Goal: Task Accomplishment & Management: Manage account settings

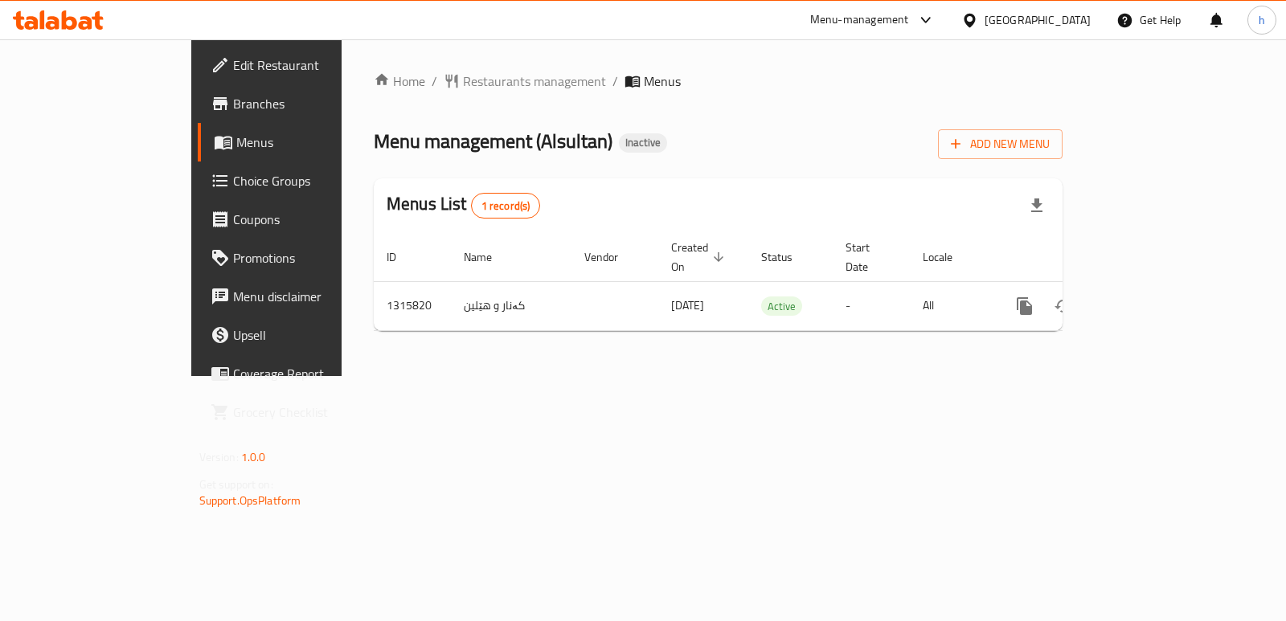
click at [98, 24] on icon at bounding box center [97, 20] width 11 height 18
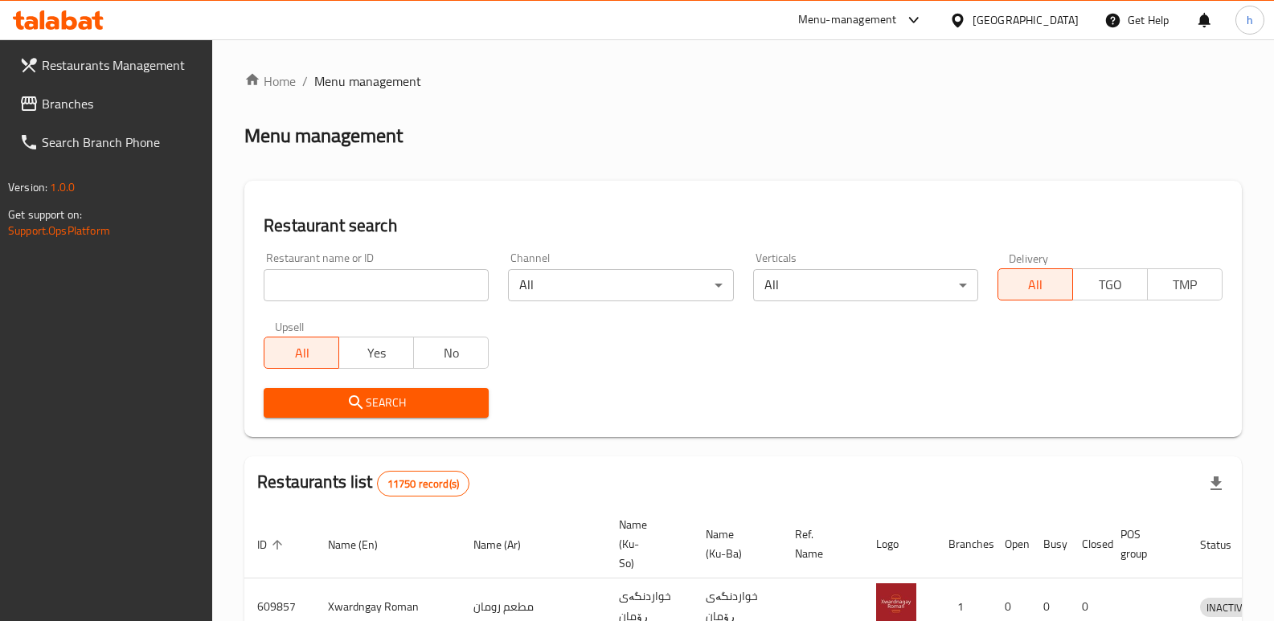
click at [128, 110] on span "Branches" at bounding box center [121, 103] width 158 height 19
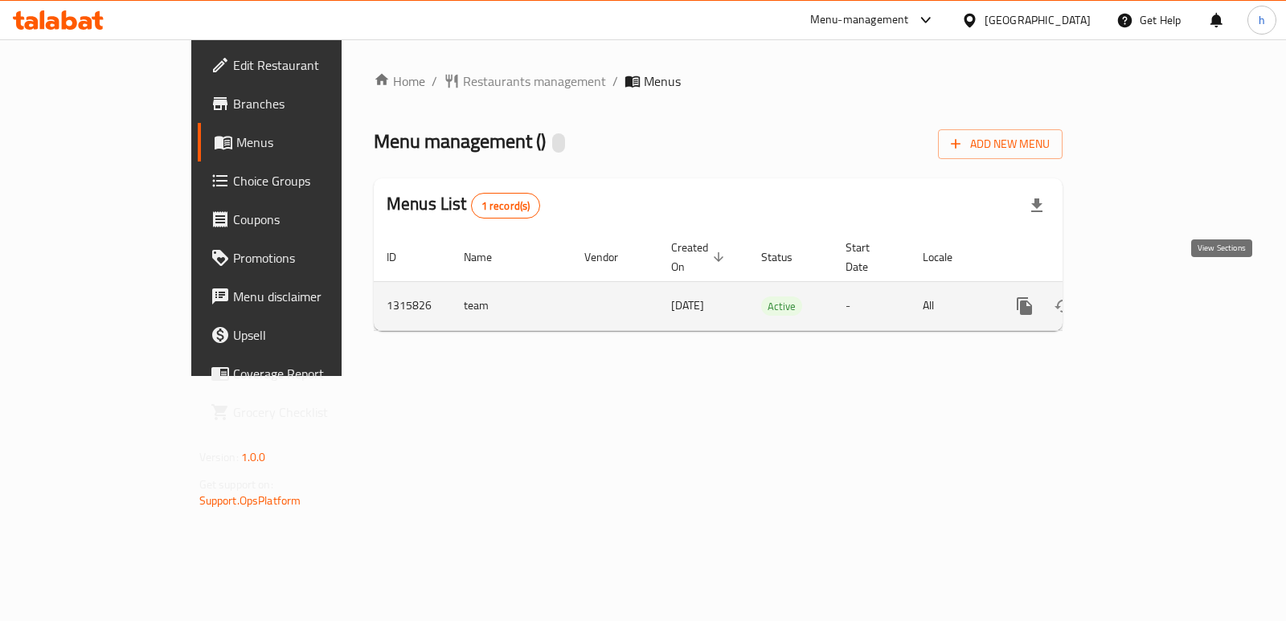
click at [1150, 297] on icon "enhanced table" at bounding box center [1140, 306] width 19 height 19
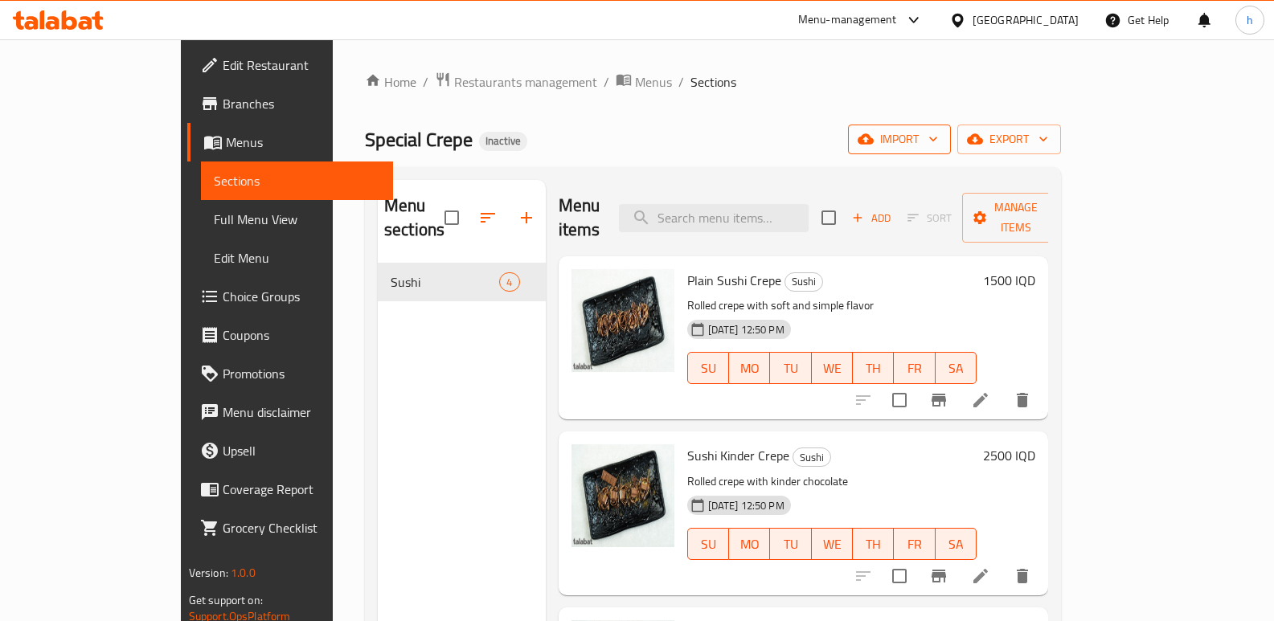
click at [938, 141] on span "import" at bounding box center [899, 139] width 77 height 20
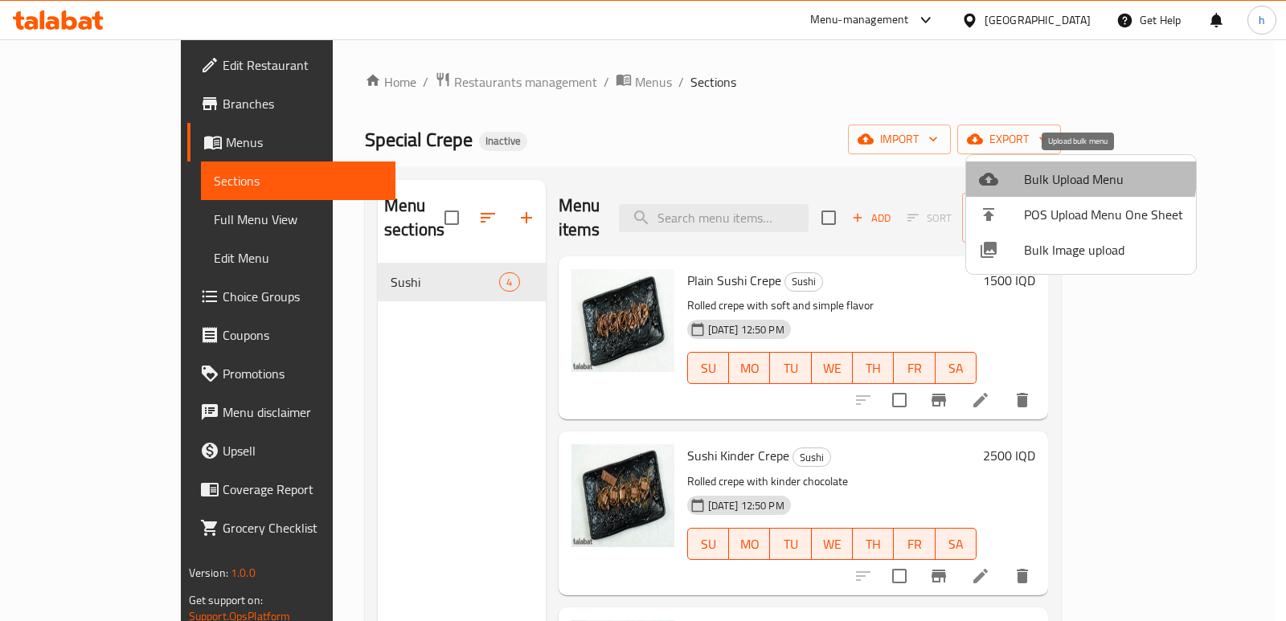
click at [1032, 172] on span "Bulk Upload Menu" at bounding box center [1103, 179] width 159 height 19
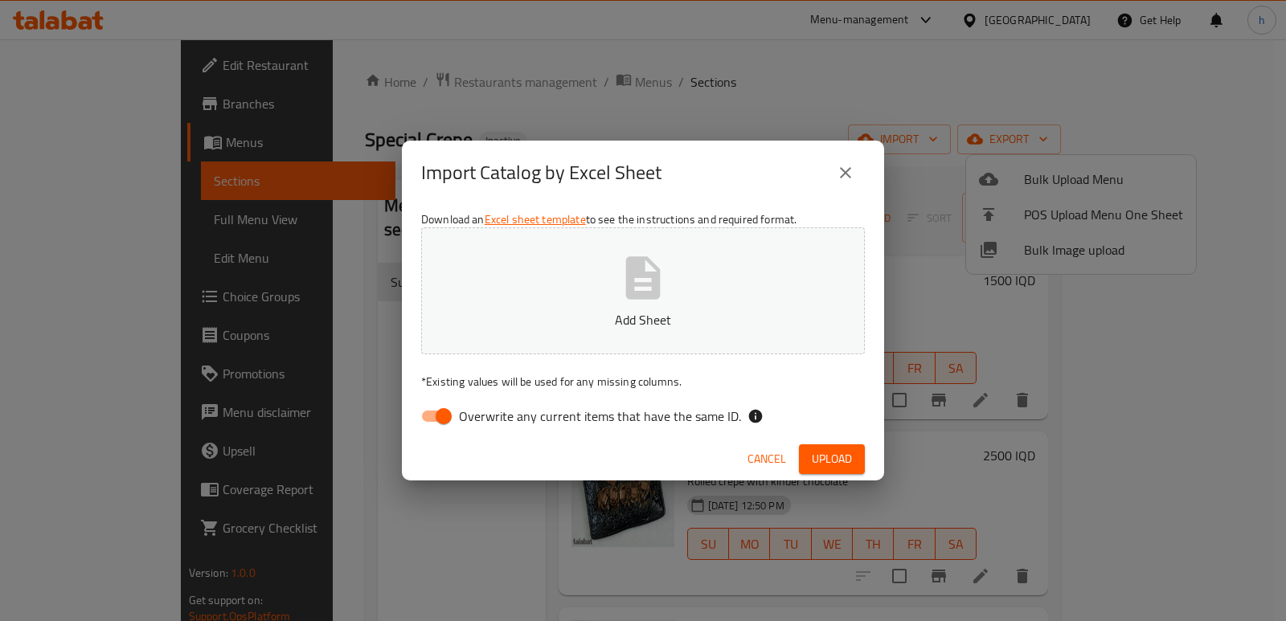
click at [439, 416] on input "Overwrite any current items that have the same ID." at bounding box center [444, 416] width 92 height 31
checkbox input "false"
click at [484, 330] on button "Add Sheet" at bounding box center [643, 290] width 444 height 127
click at [809, 463] on button "Upload" at bounding box center [832, 460] width 66 height 30
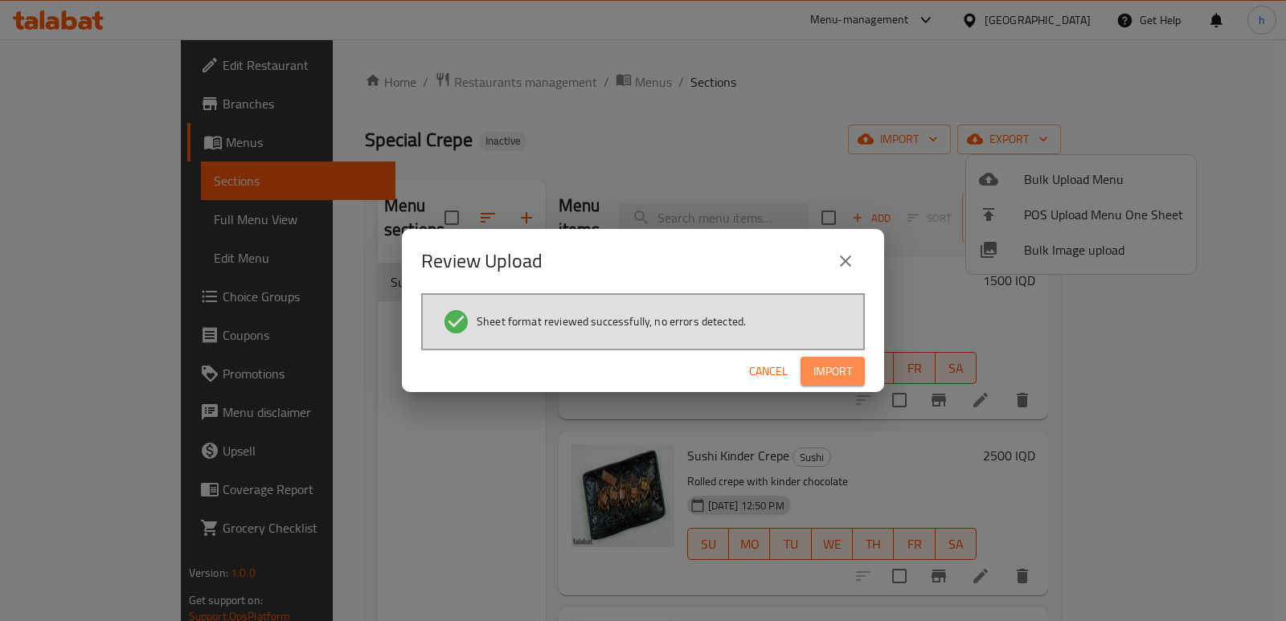
click at [826, 380] on span "Import" at bounding box center [832, 372] width 39 height 20
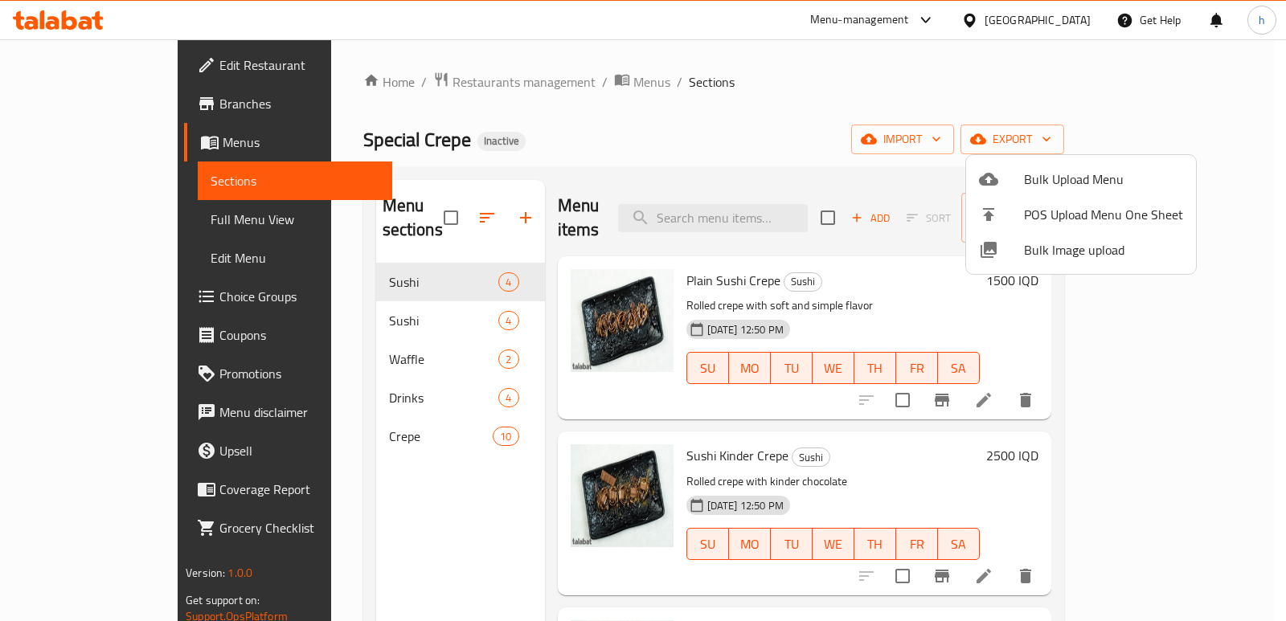
click at [313, 295] on div at bounding box center [643, 310] width 1286 height 621
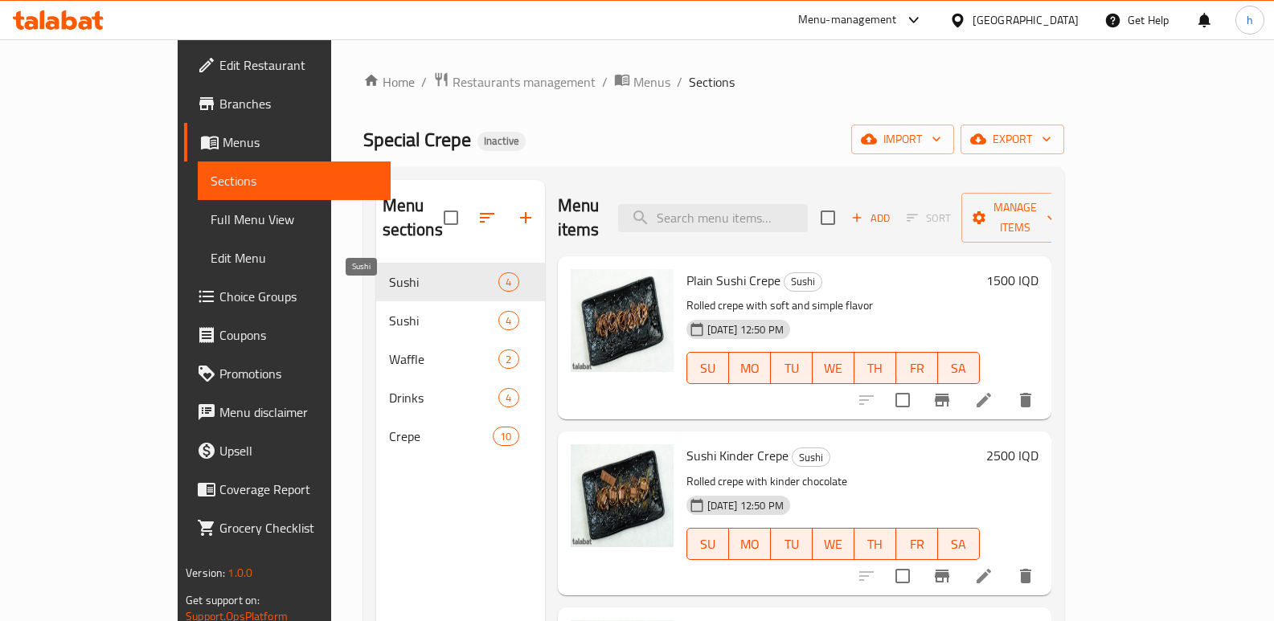
click at [389, 311] on span "Sushi" at bounding box center [444, 320] width 110 height 19
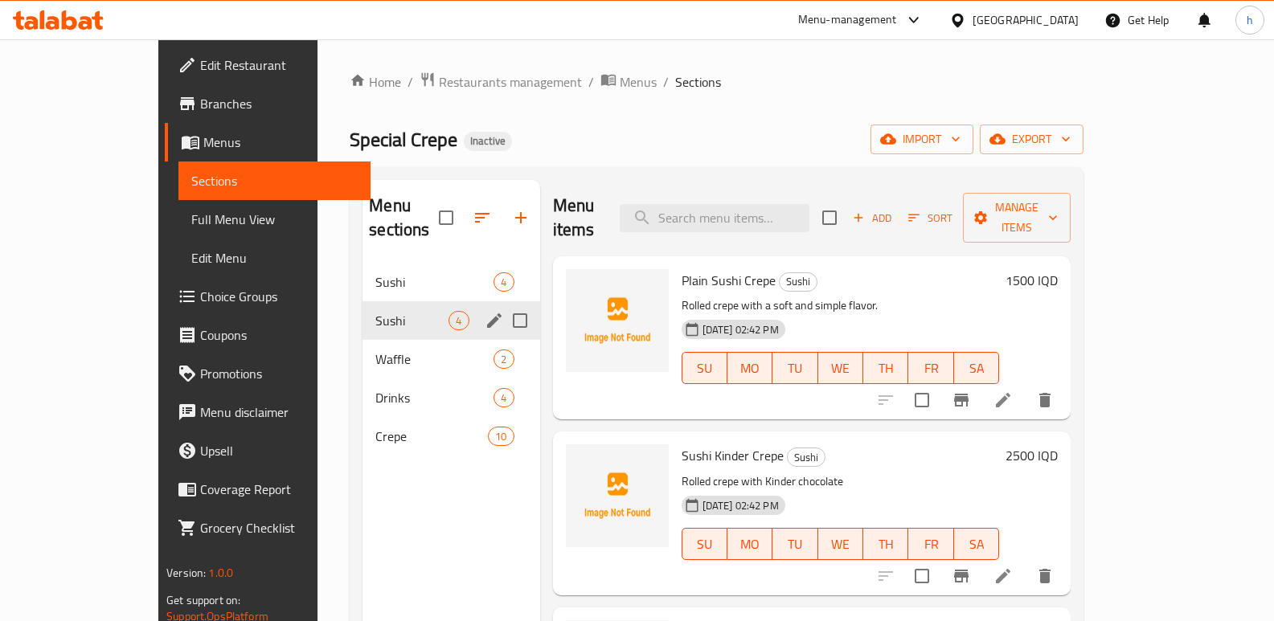
click at [503, 304] on input "Menu sections" at bounding box center [520, 321] width 34 height 34
checkbox input "true"
click at [463, 217] on icon "button" at bounding box center [472, 217] width 19 height 19
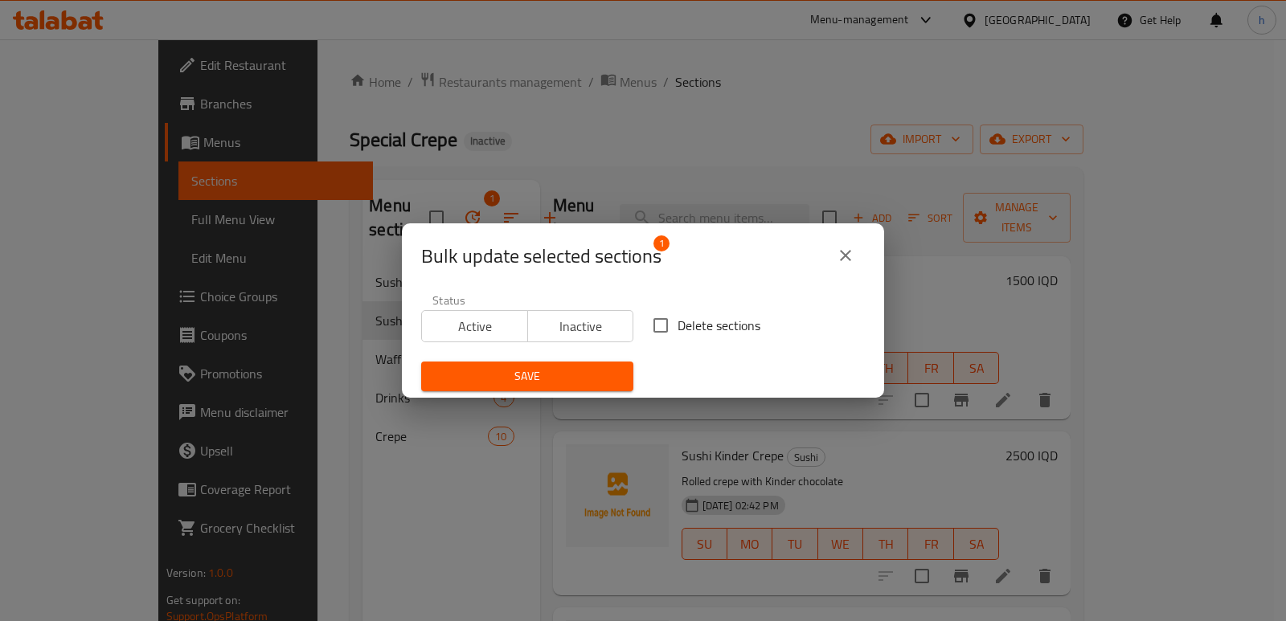
click at [652, 329] on input "Delete sections" at bounding box center [661, 326] width 34 height 34
checkbox input "true"
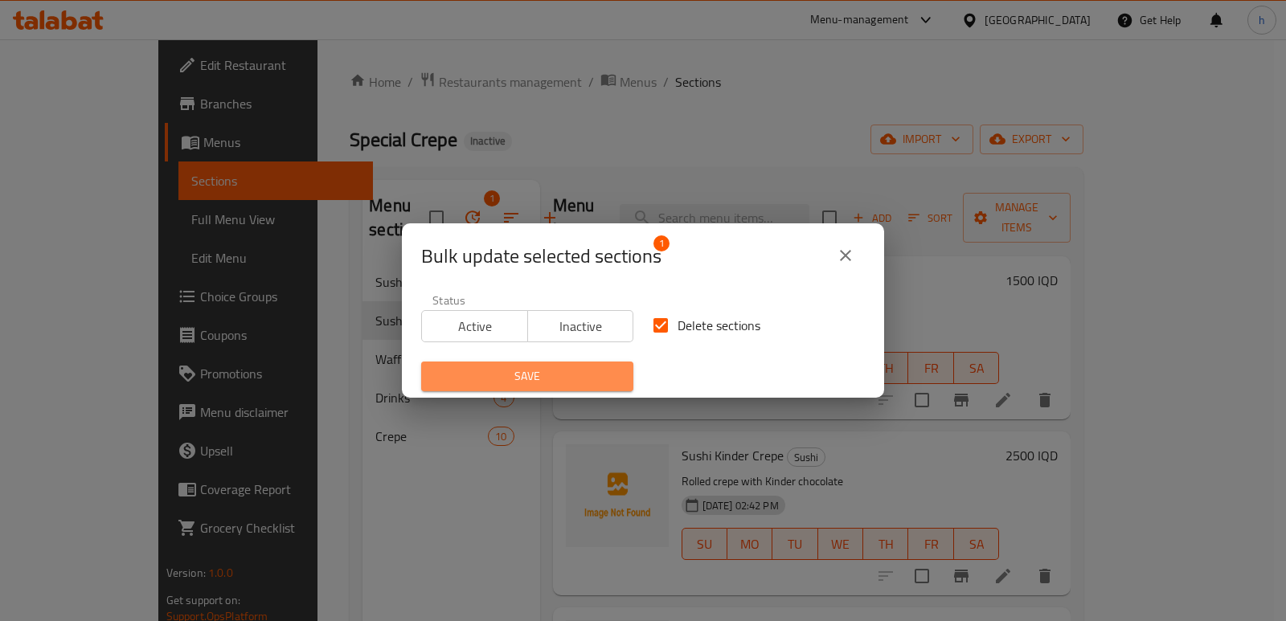
click at [607, 380] on span "Save" at bounding box center [527, 377] width 186 height 20
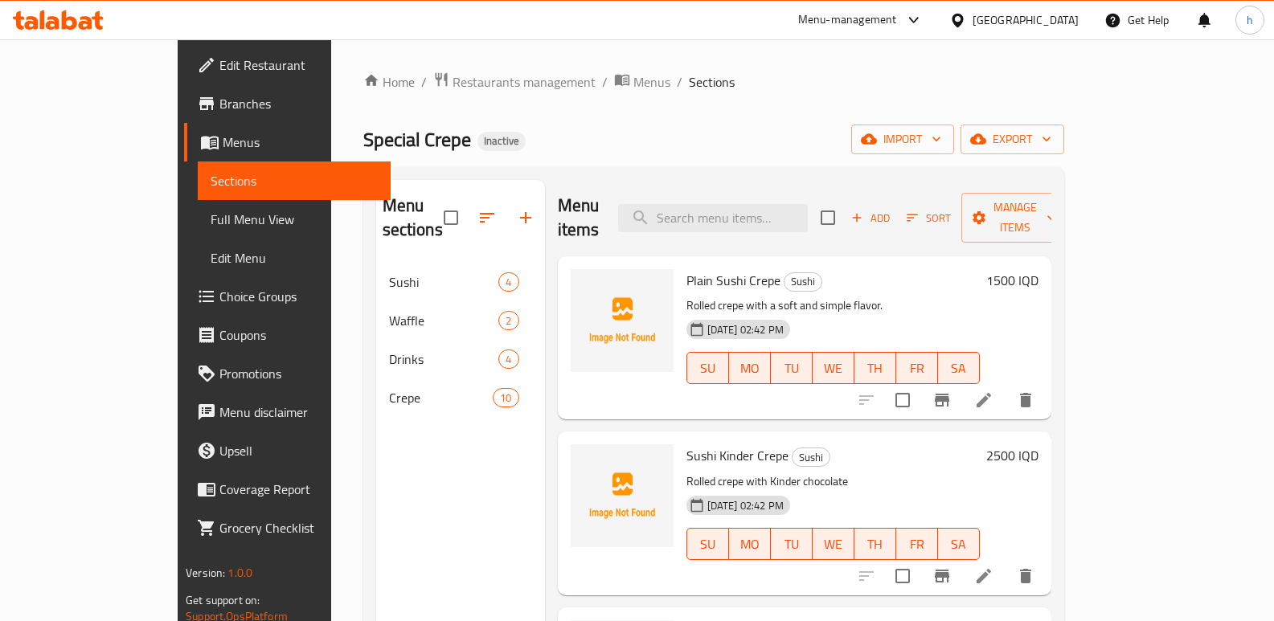
drag, startPoint x: 322, startPoint y: 491, endPoint x: 308, endPoint y: 411, distance: 81.5
click at [376, 491] on div "Menu sections Sushi 4 Waffle 2 Drinks 4 Crepe 10" at bounding box center [460, 490] width 169 height 621
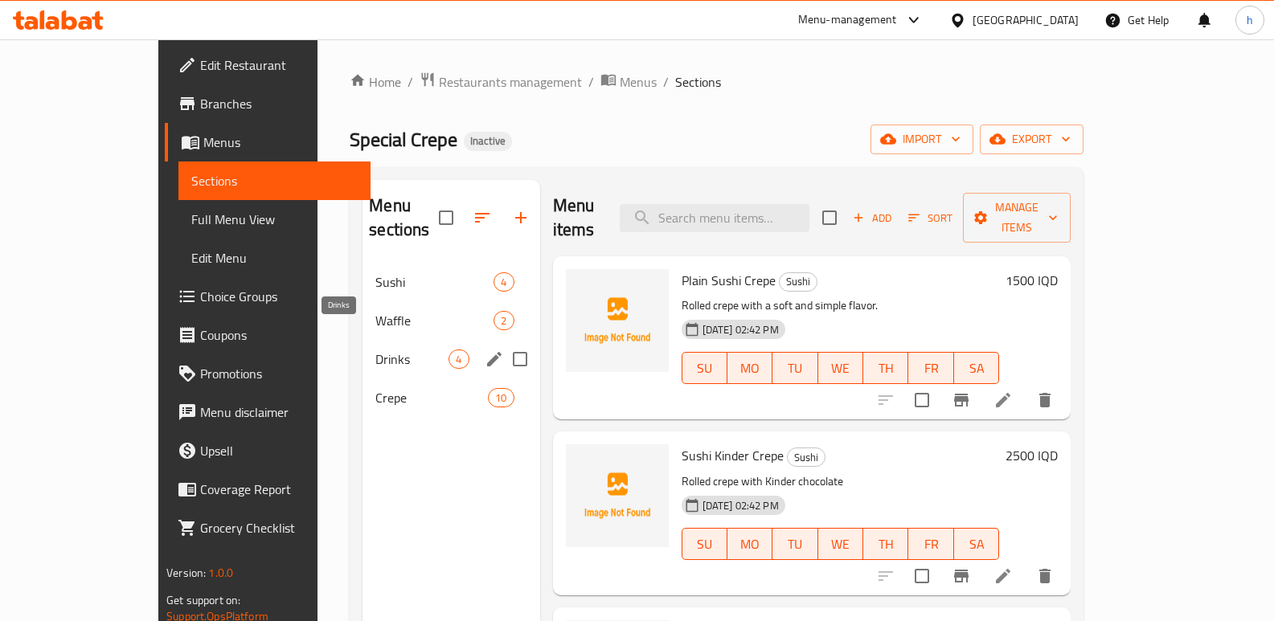
click at [375, 350] on span "Drinks" at bounding box center [411, 359] width 73 height 19
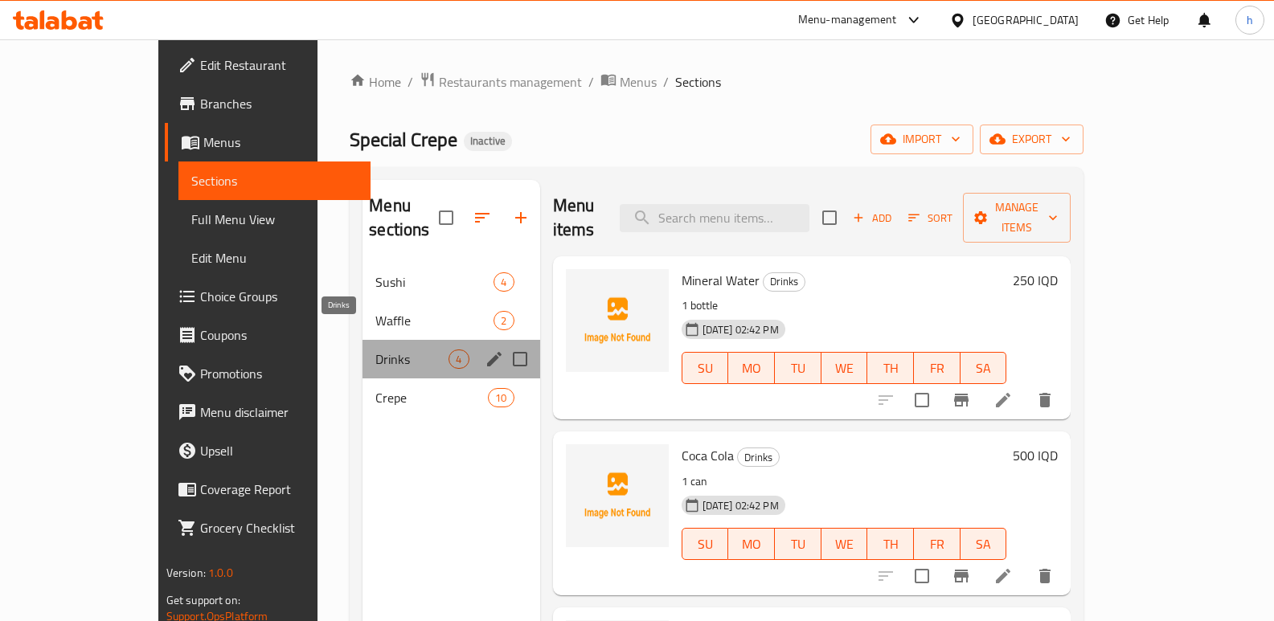
drag, startPoint x: 402, startPoint y: 324, endPoint x: 397, endPoint y: 359, distance: 34.9
click at [397, 359] on div "Sushi 4 Waffle 2 Drinks 4 Crepe 10" at bounding box center [451, 340] width 177 height 154
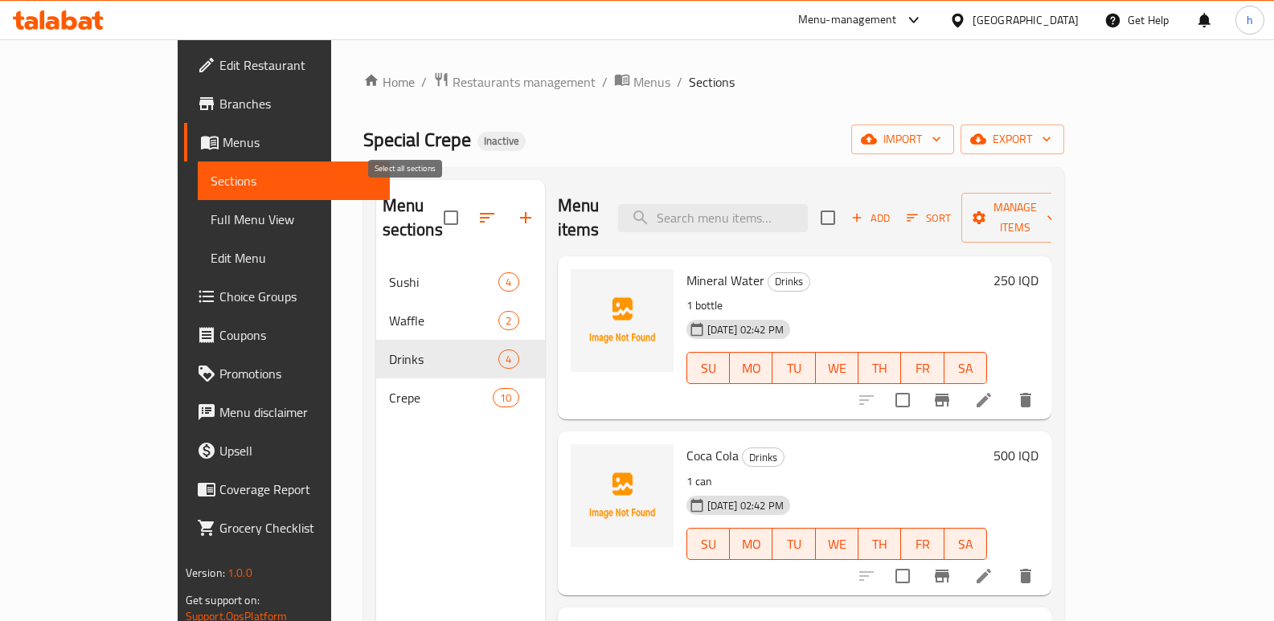
click at [477, 208] on icon "button" at bounding box center [486, 217] width 19 height 19
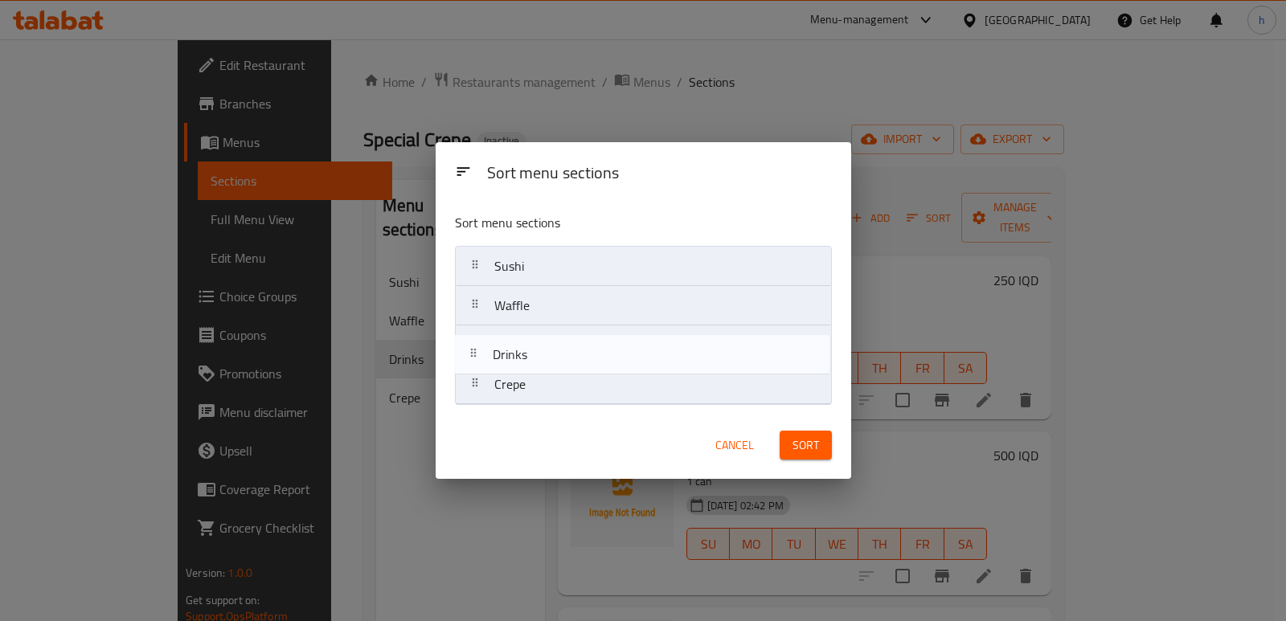
drag, startPoint x: 529, startPoint y: 355, endPoint x: 520, endPoint y: 389, distance: 34.9
click at [520, 389] on nav "Sushi Waffle Drinks Crepe" at bounding box center [643, 325] width 377 height 159
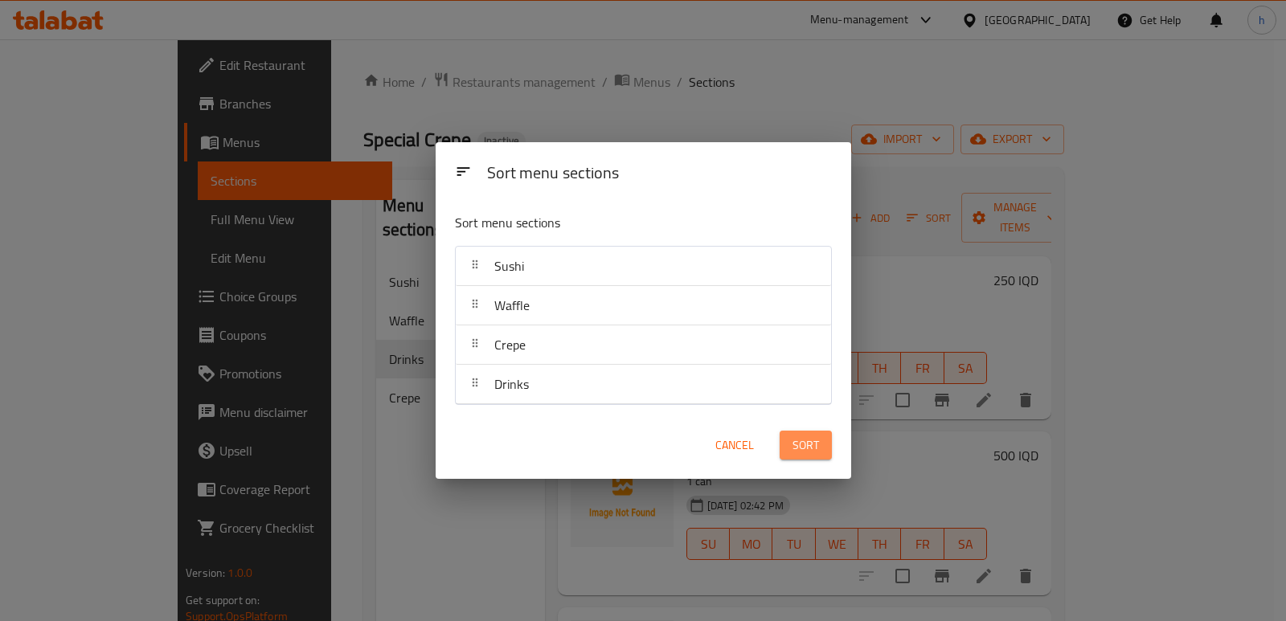
click at [809, 447] on span "Sort" at bounding box center [806, 446] width 27 height 20
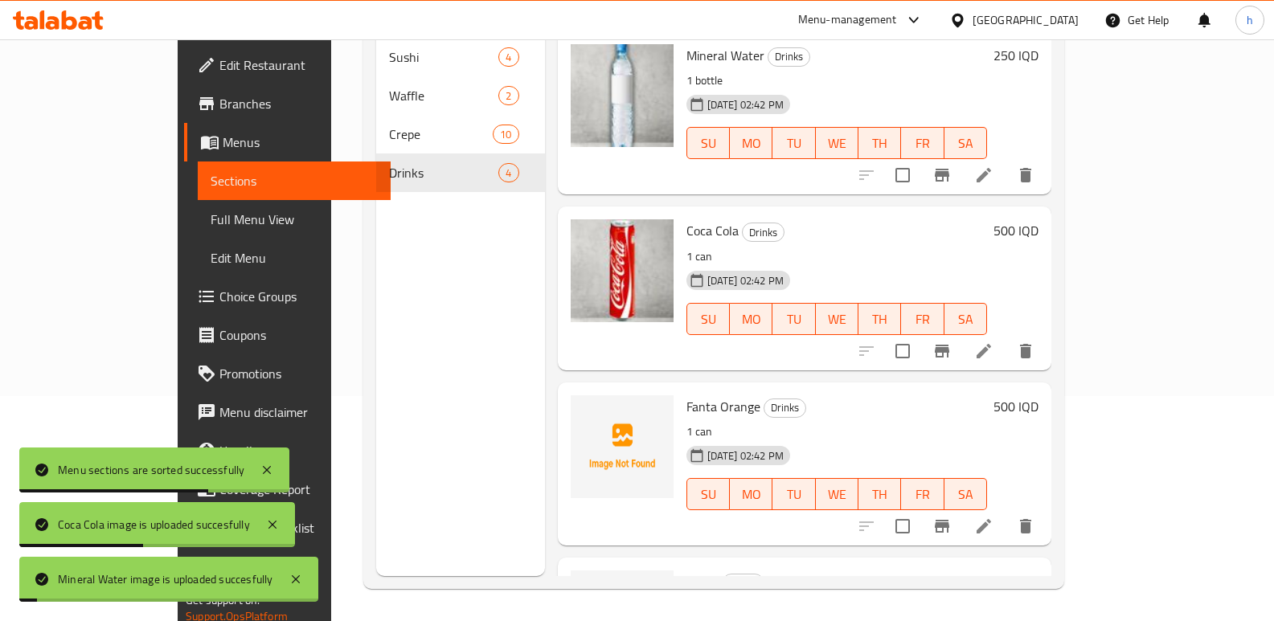
scroll to position [121, 0]
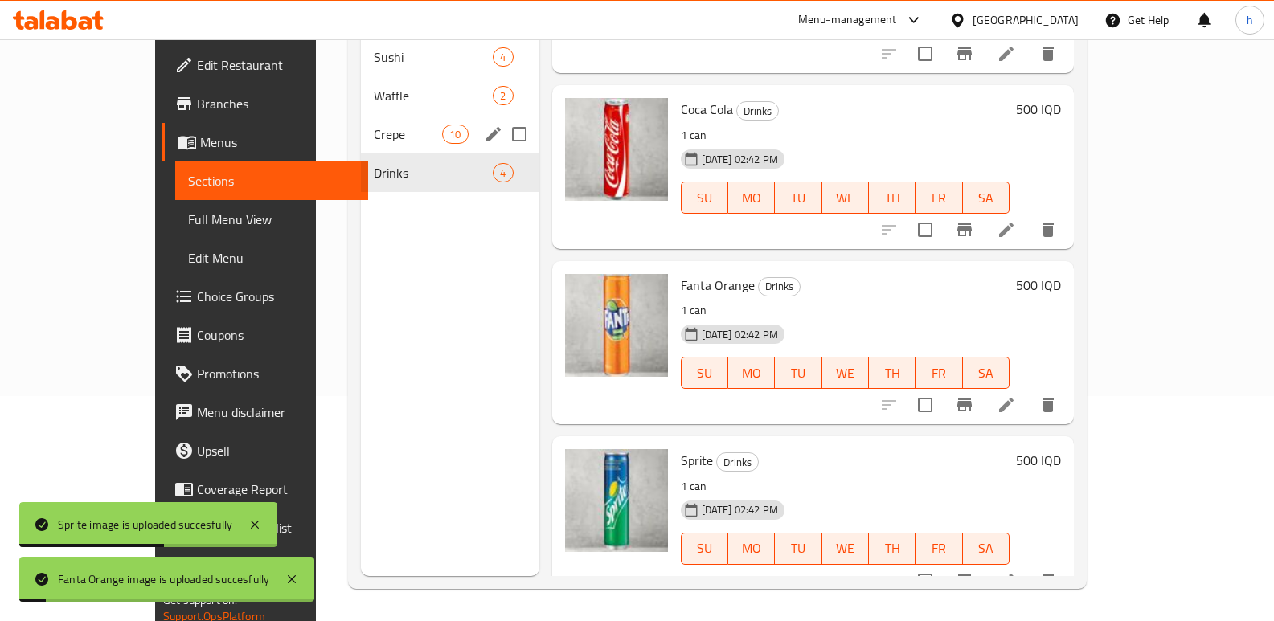
click at [374, 125] on span "Crepe" at bounding box center [408, 134] width 68 height 19
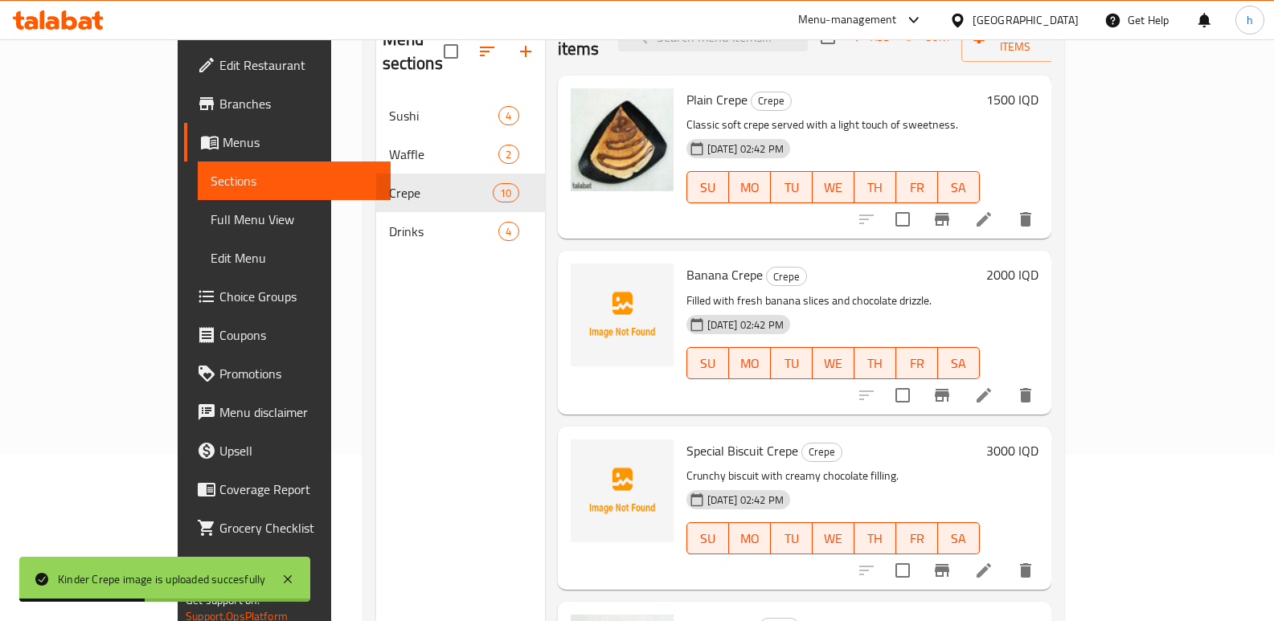
scroll to position [76, 0]
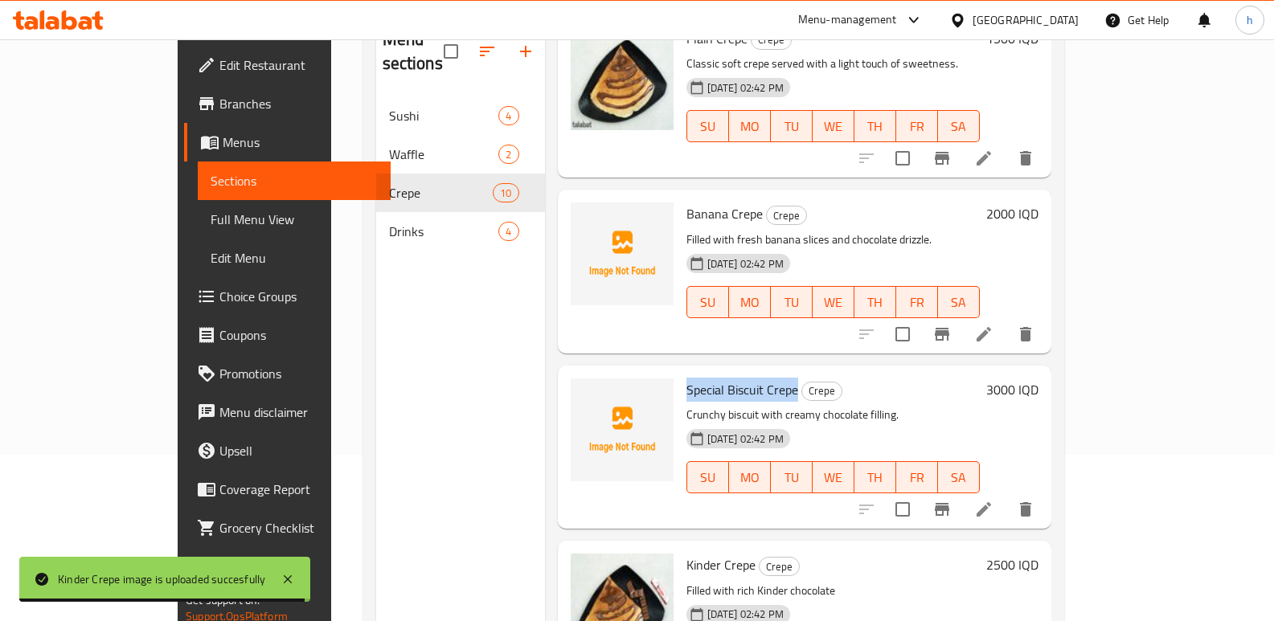
drag, startPoint x: 642, startPoint y: 363, endPoint x: 751, endPoint y: 371, distance: 108.8
click at [751, 378] on span "Special Biscuit Crepe" at bounding box center [742, 390] width 112 height 24
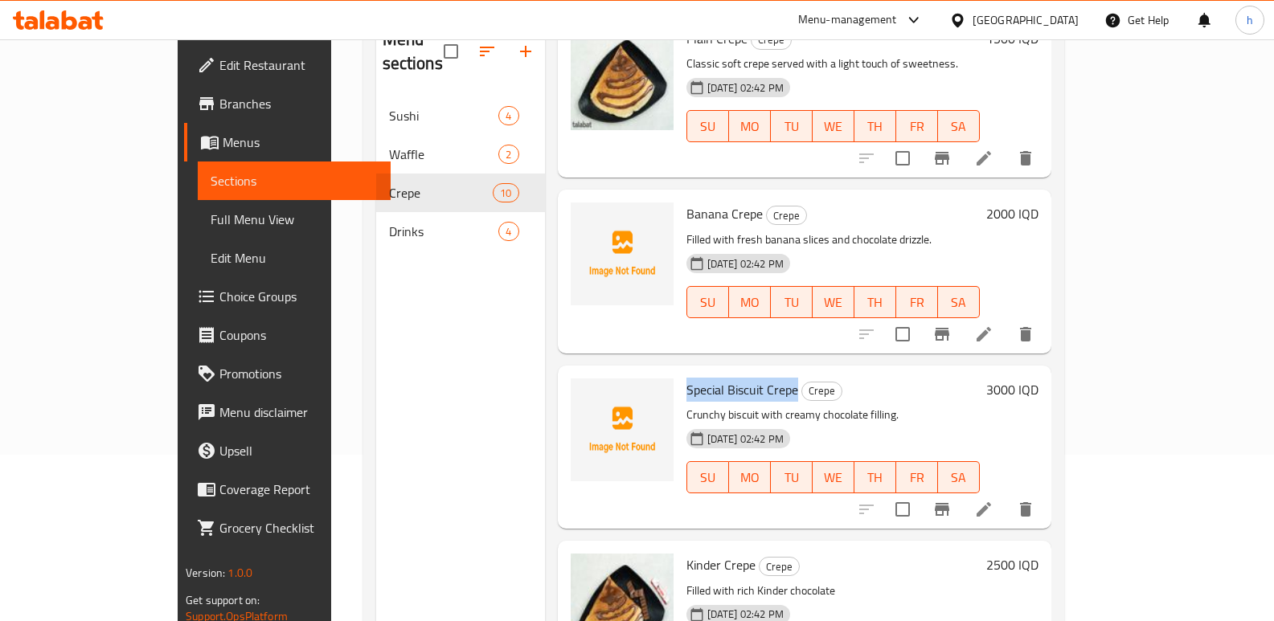
copy span "Special Biscuit Crepe"
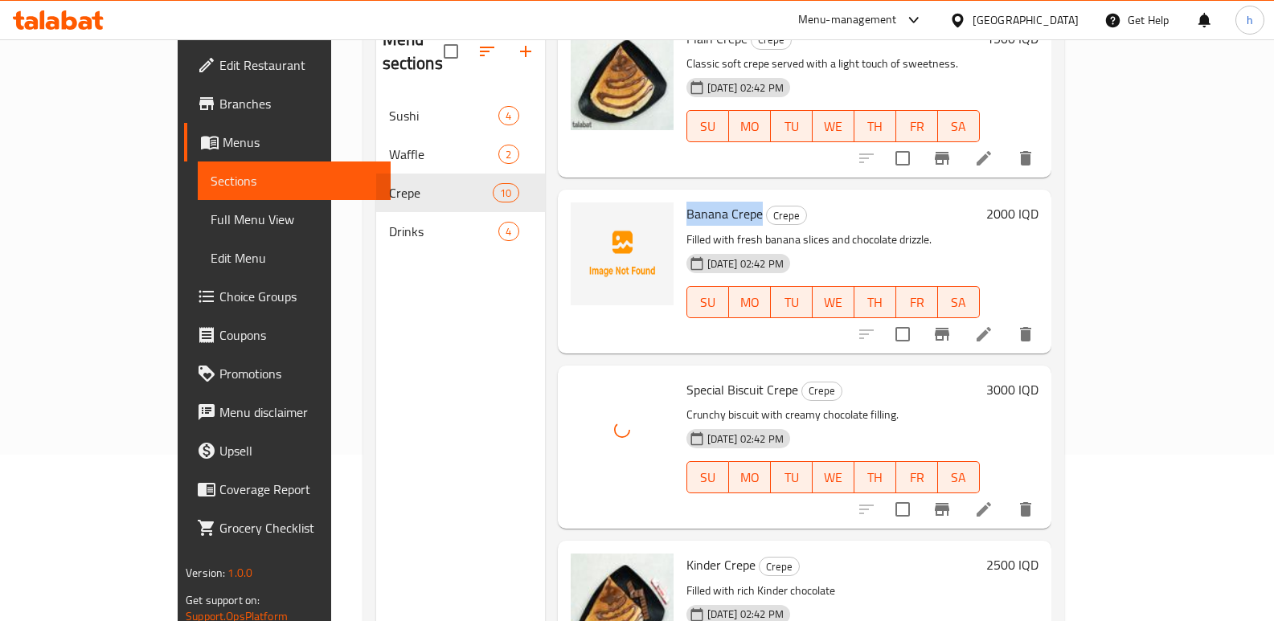
drag, startPoint x: 641, startPoint y: 196, endPoint x: 717, endPoint y: 199, distance: 75.6
click at [717, 203] on h6 "Banana Crepe Crepe" at bounding box center [832, 214] width 293 height 23
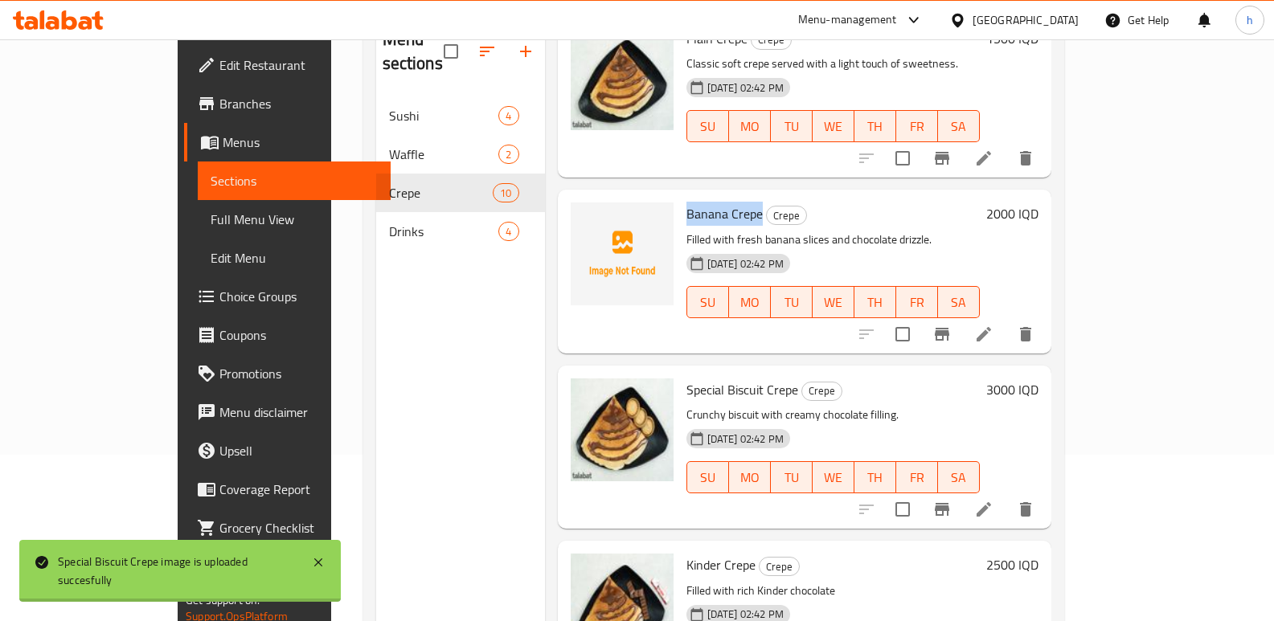
copy span "Banana Crepe"
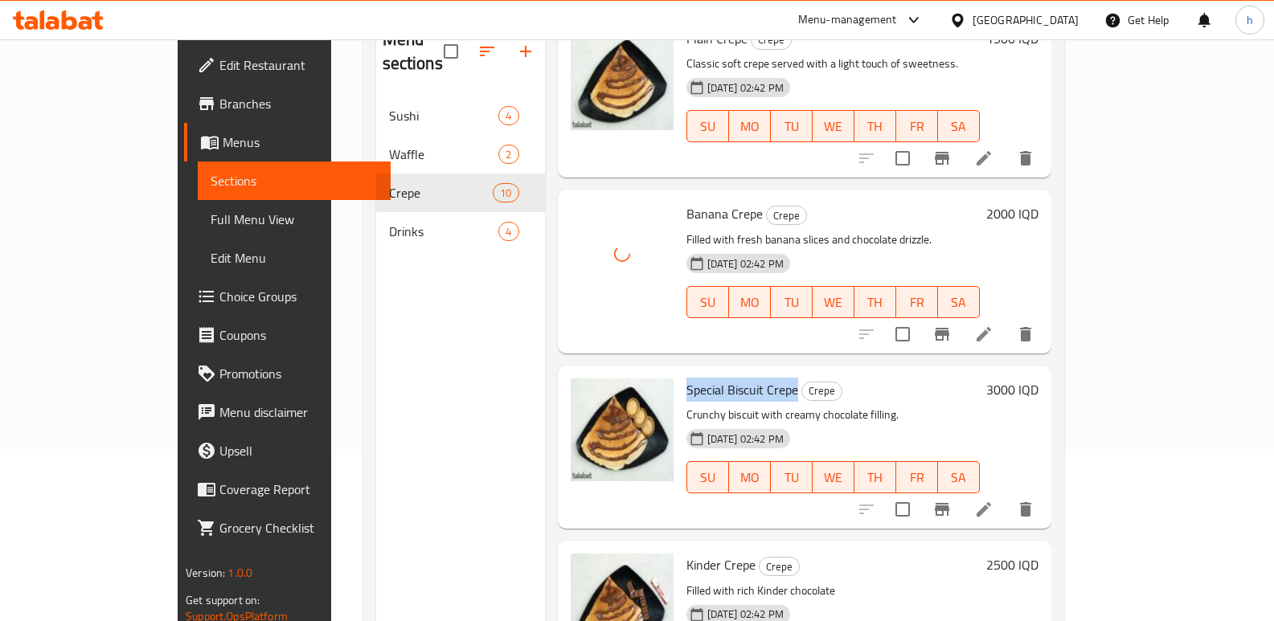
drag, startPoint x: 644, startPoint y: 370, endPoint x: 750, endPoint y: 371, distance: 106.1
click at [750, 378] on span "Special Biscuit Crepe" at bounding box center [742, 390] width 112 height 24
copy span "Special Biscuit Crepe"
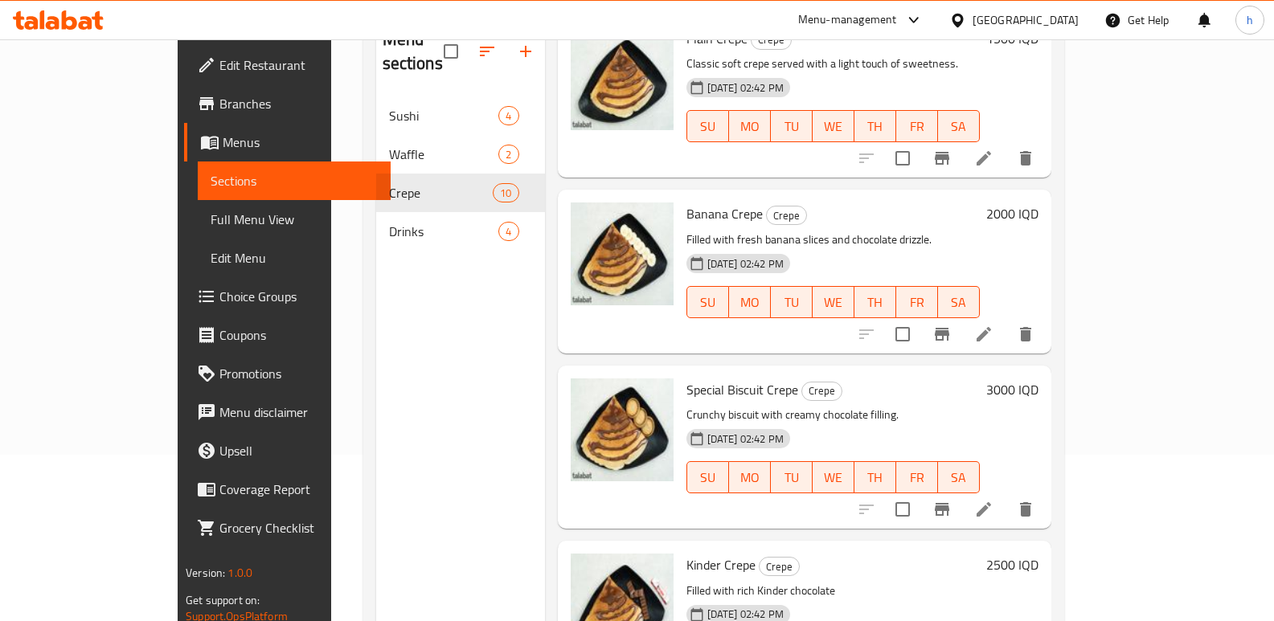
click at [376, 497] on div "Menu sections Sushi 4 Waffle 2 Crepe 10 Drinks 4" at bounding box center [460, 324] width 169 height 621
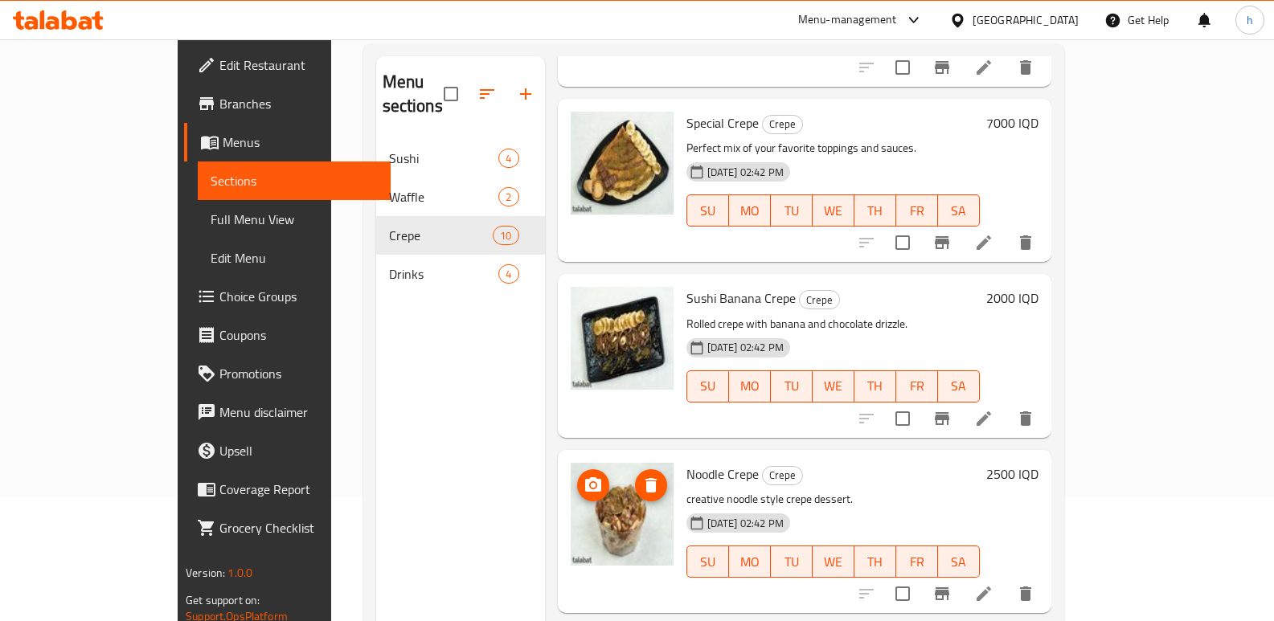
scroll to position [1175, 0]
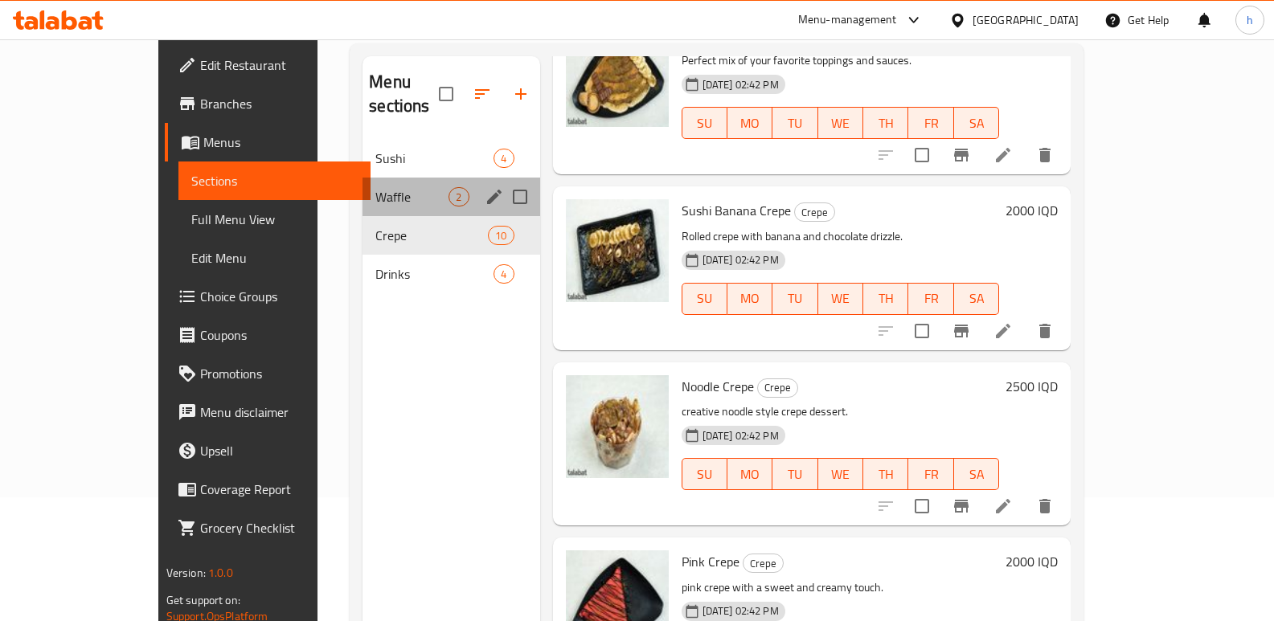
click at [363, 187] on div "Waffle 2" at bounding box center [451, 197] width 177 height 39
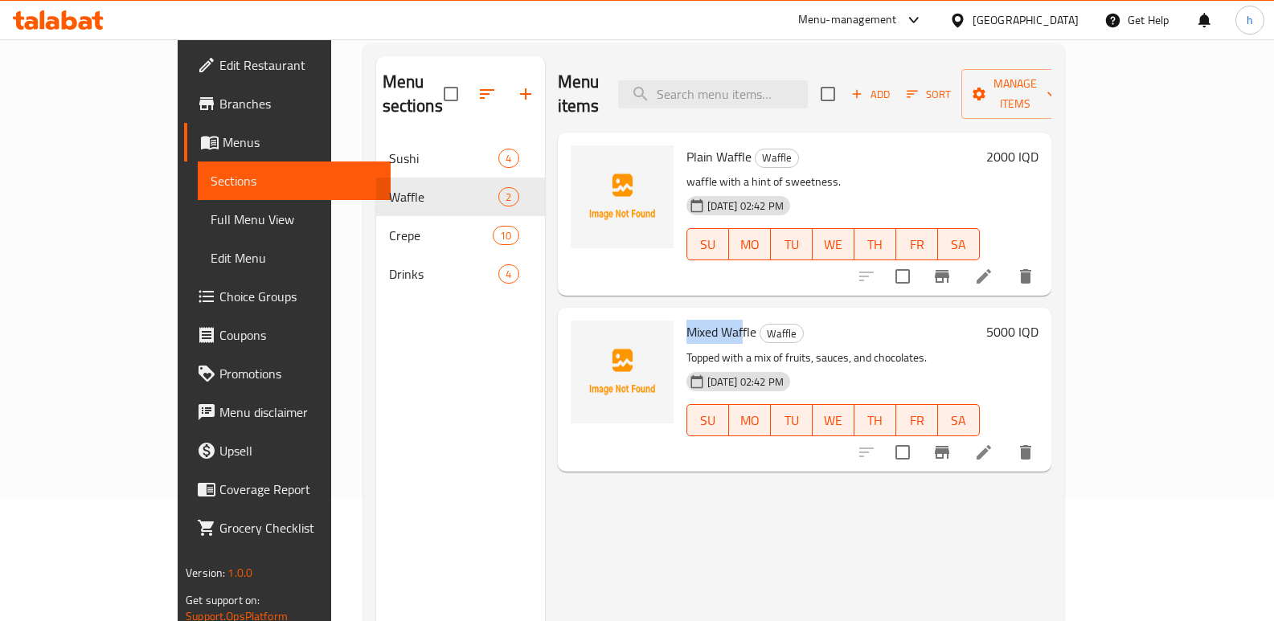
drag, startPoint x: 641, startPoint y: 309, endPoint x: 697, endPoint y: 305, distance: 56.4
click at [697, 314] on div "Mixed Waffle Waffle Topped with a mix of fruits, sauces, and chocolates. 05-10-…" at bounding box center [833, 389] width 306 height 150
click at [703, 320] on span "Mixed Waffle" at bounding box center [721, 332] width 70 height 24
copy h6 "Waffle"
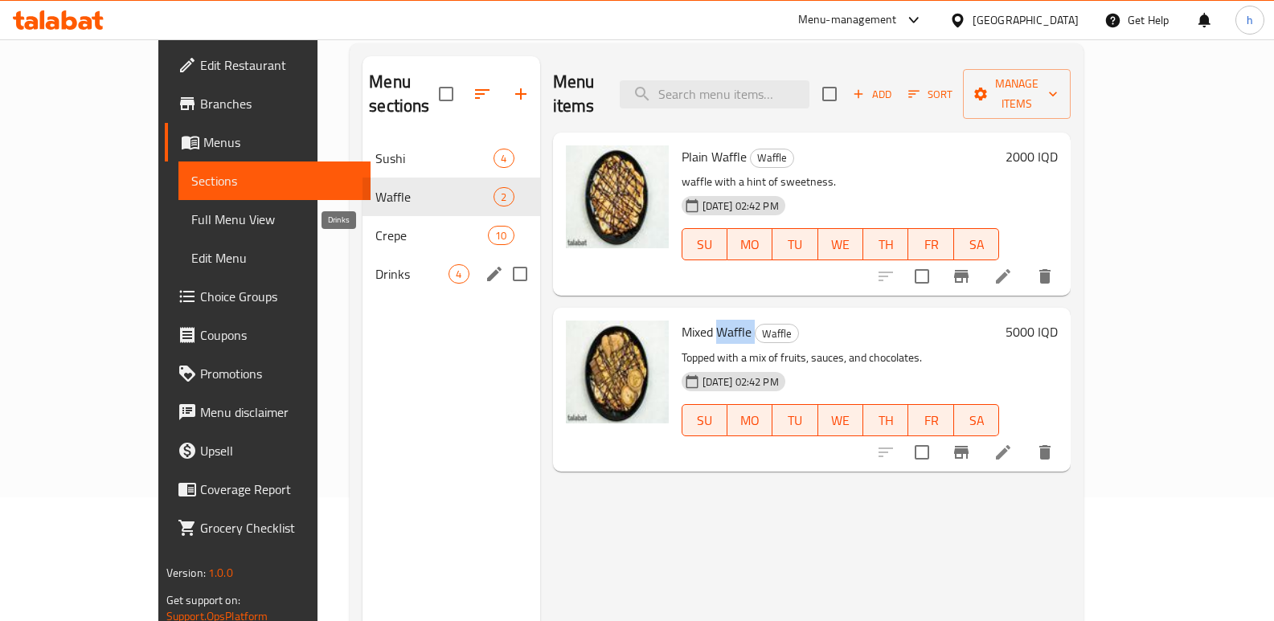
click at [375, 264] on span "Drinks" at bounding box center [411, 273] width 73 height 19
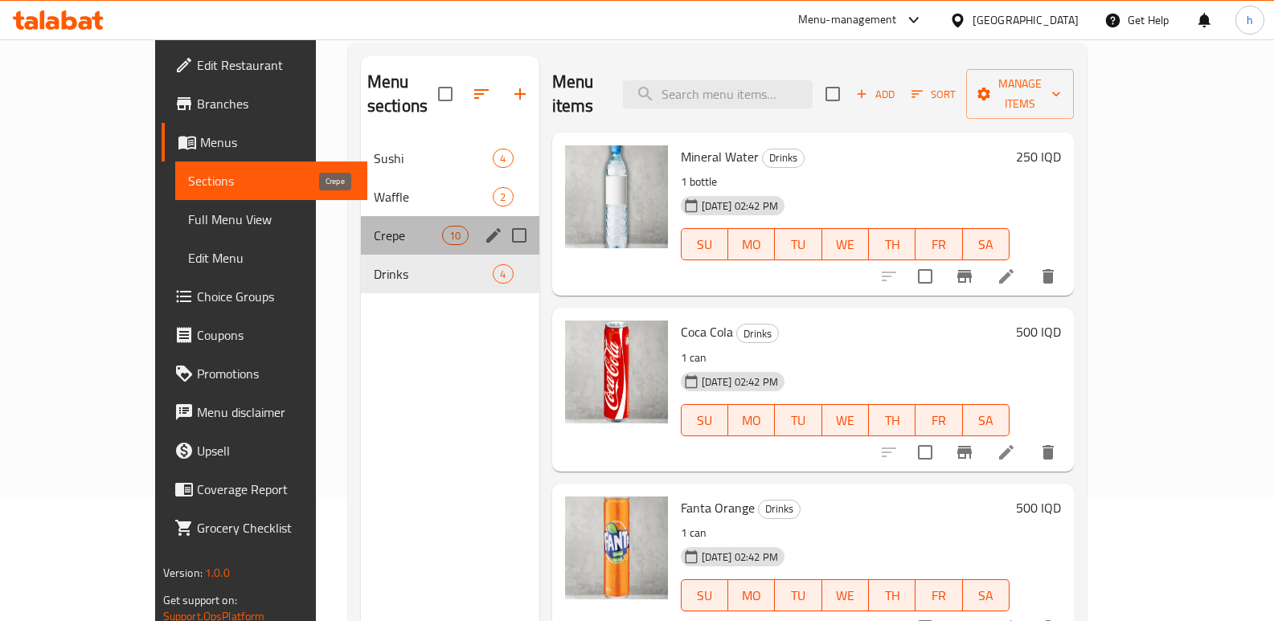
click at [374, 226] on span "Crepe" at bounding box center [408, 235] width 68 height 19
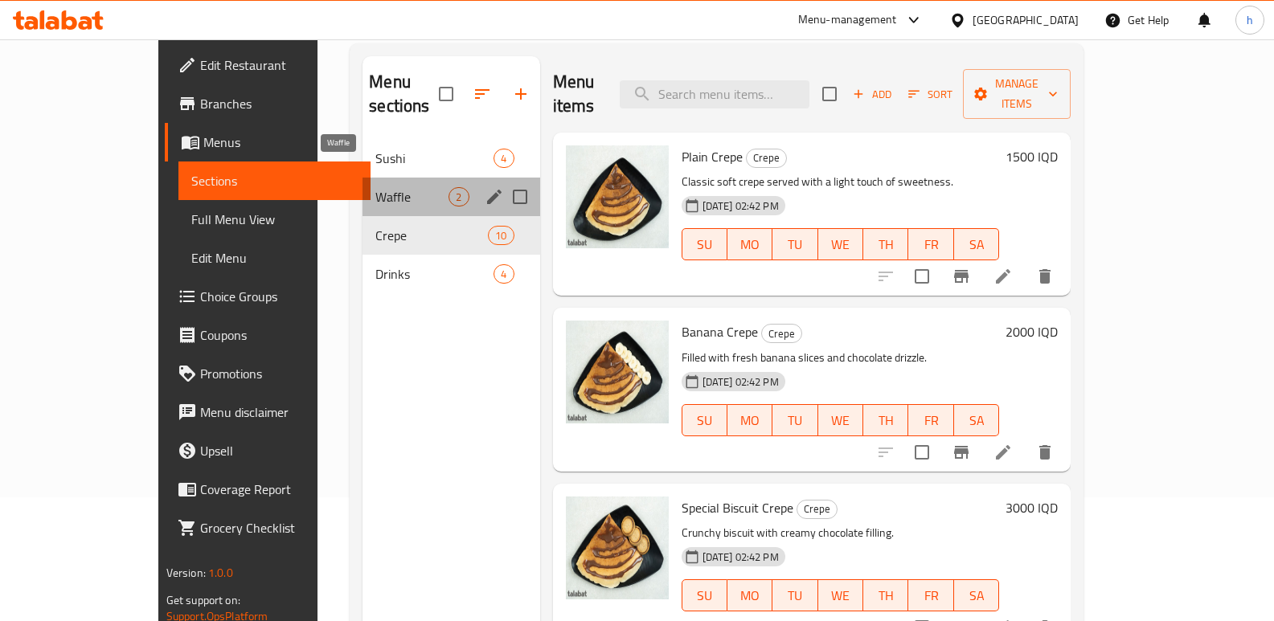
click at [375, 187] on span "Waffle" at bounding box center [411, 196] width 73 height 19
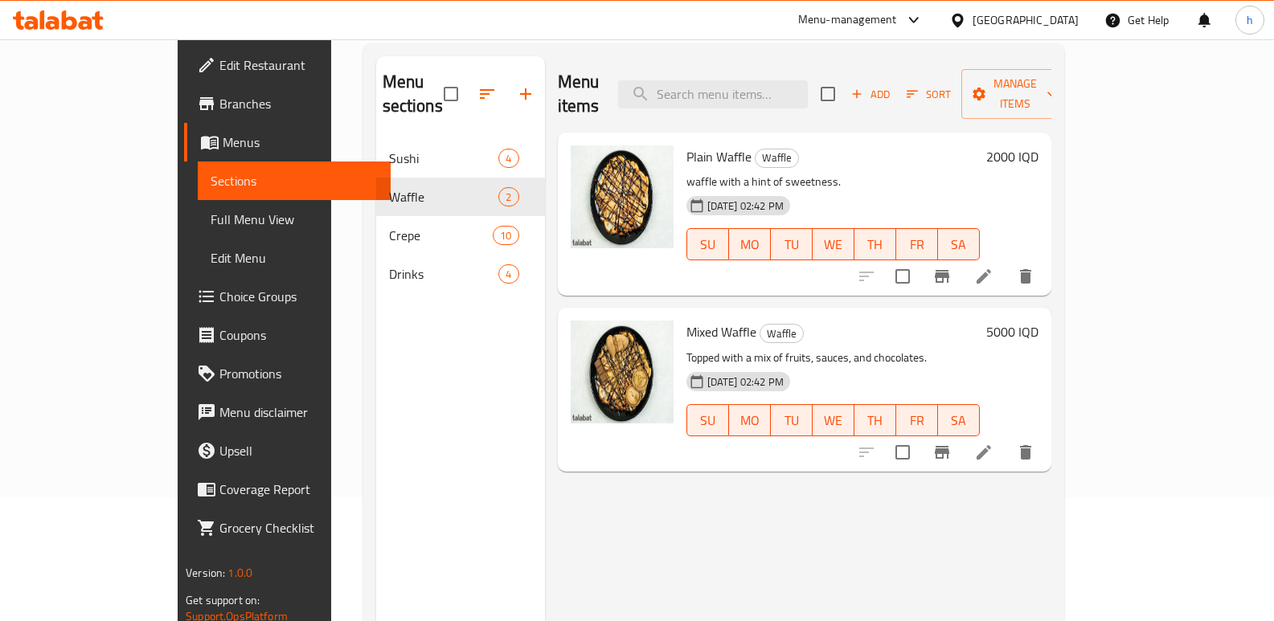
click at [211, 219] on span "Full Menu View" at bounding box center [294, 219] width 167 height 19
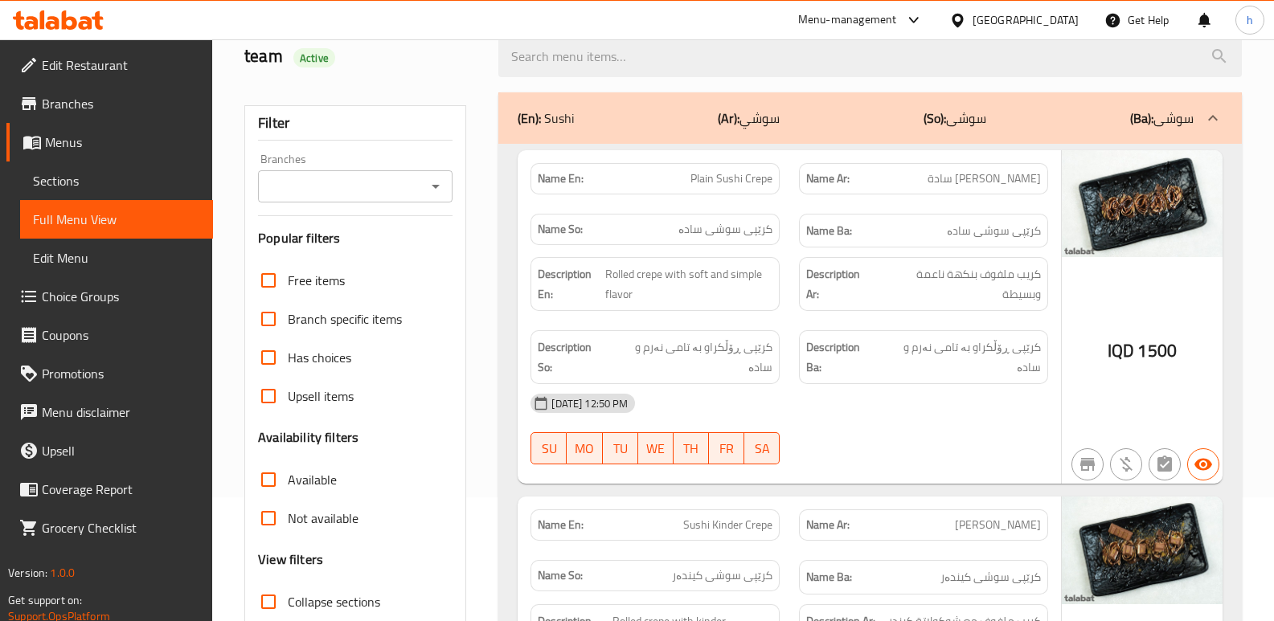
click at [306, 193] on input "Branches" at bounding box center [342, 186] width 158 height 23
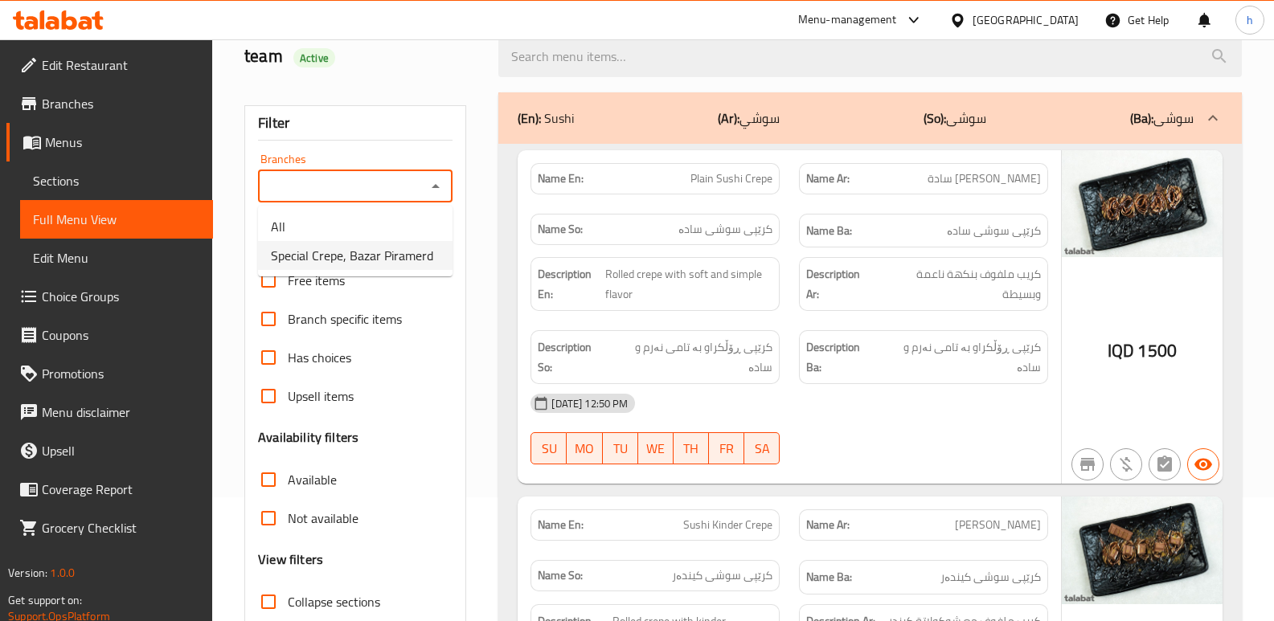
click at [342, 253] on span "Special Crepe, Bazar Piramerd" at bounding box center [352, 255] width 162 height 19
type input "Special Crepe, Bazar Piramerd"
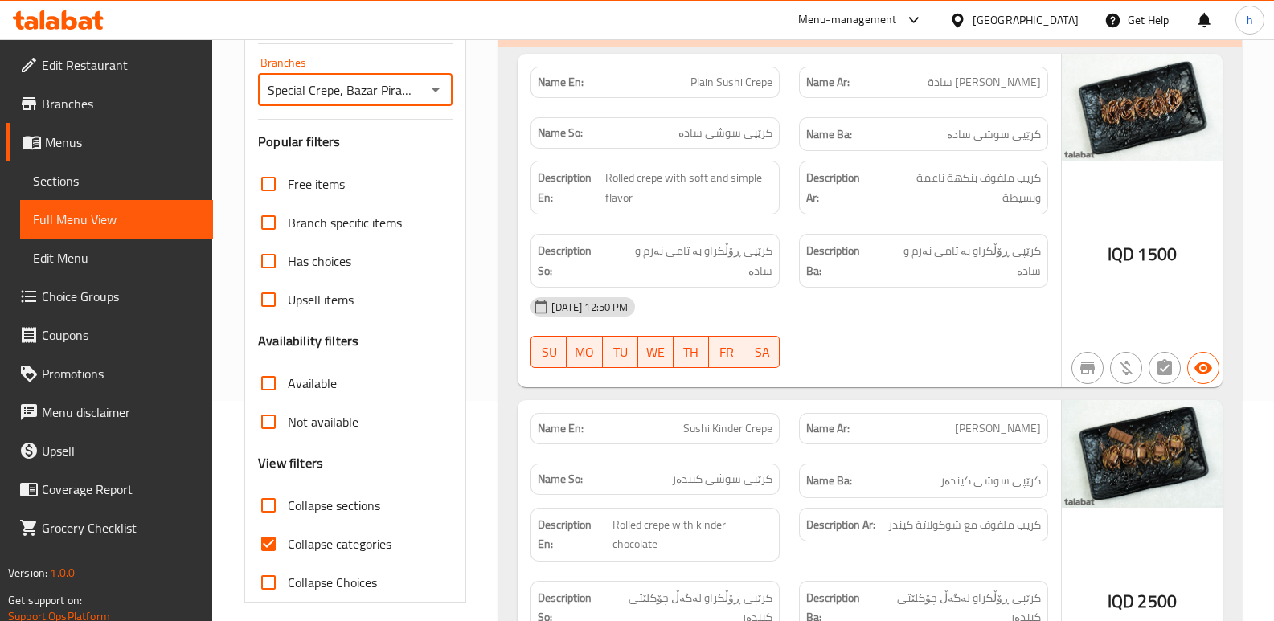
scroll to position [252, 0]
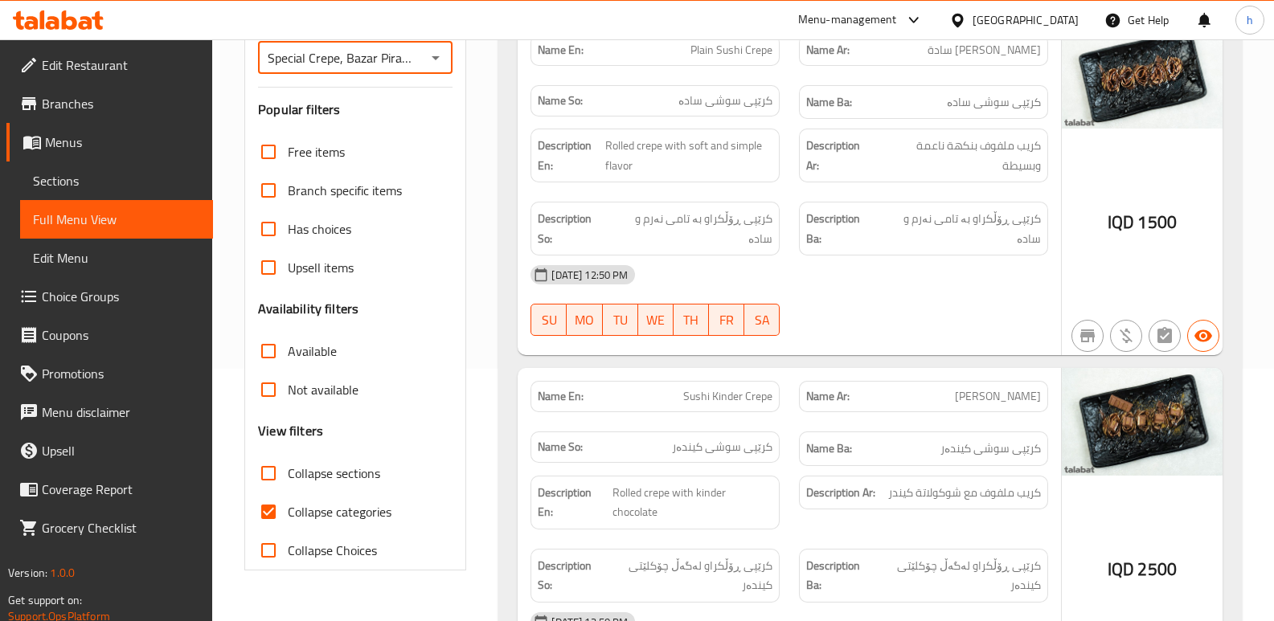
click at [269, 513] on input "Collapse categories" at bounding box center [268, 512] width 39 height 39
checkbox input "false"
click at [264, 473] on input "Collapse sections" at bounding box center [268, 473] width 39 height 39
checkbox input "true"
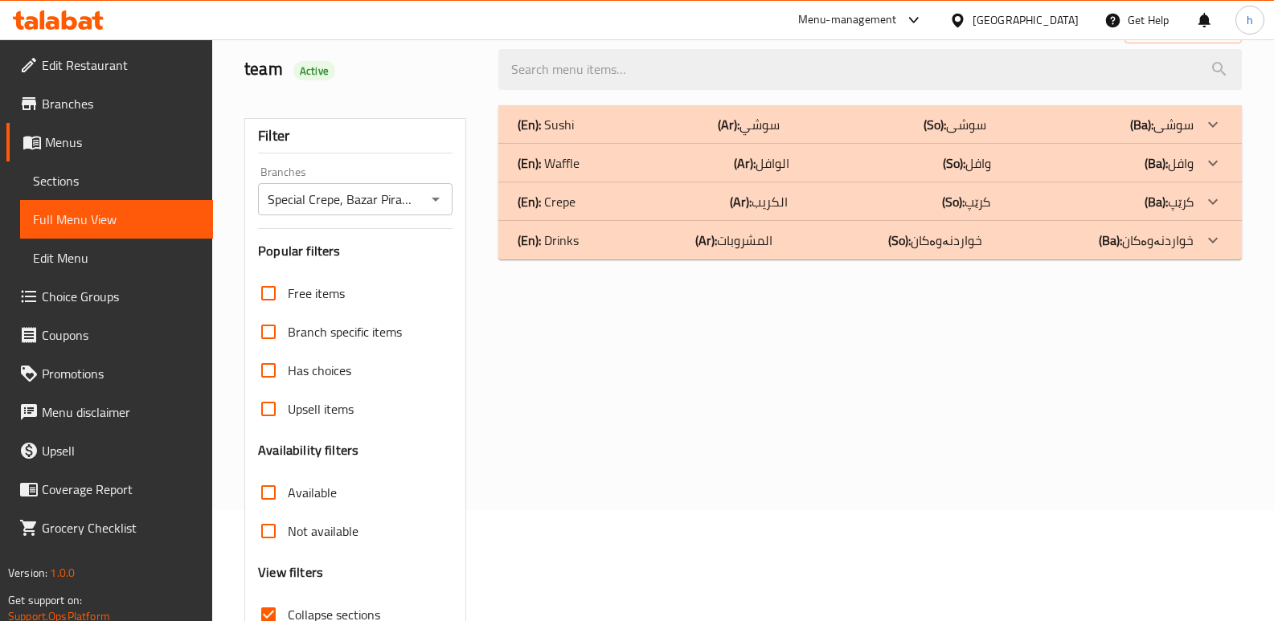
scroll to position [107, 0]
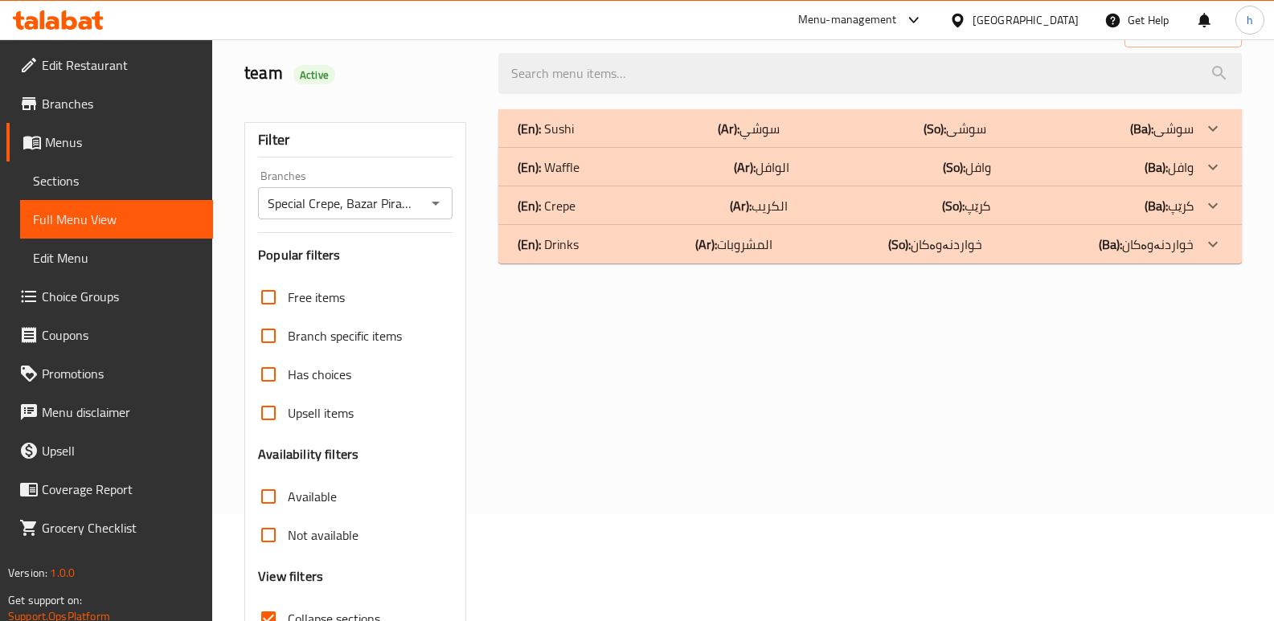
click at [588, 241] on div "(En): Drinks (Ar): المشروبات (So): خواردنەوەکان (Ba): خواردنەوەکان" at bounding box center [856, 244] width 676 height 19
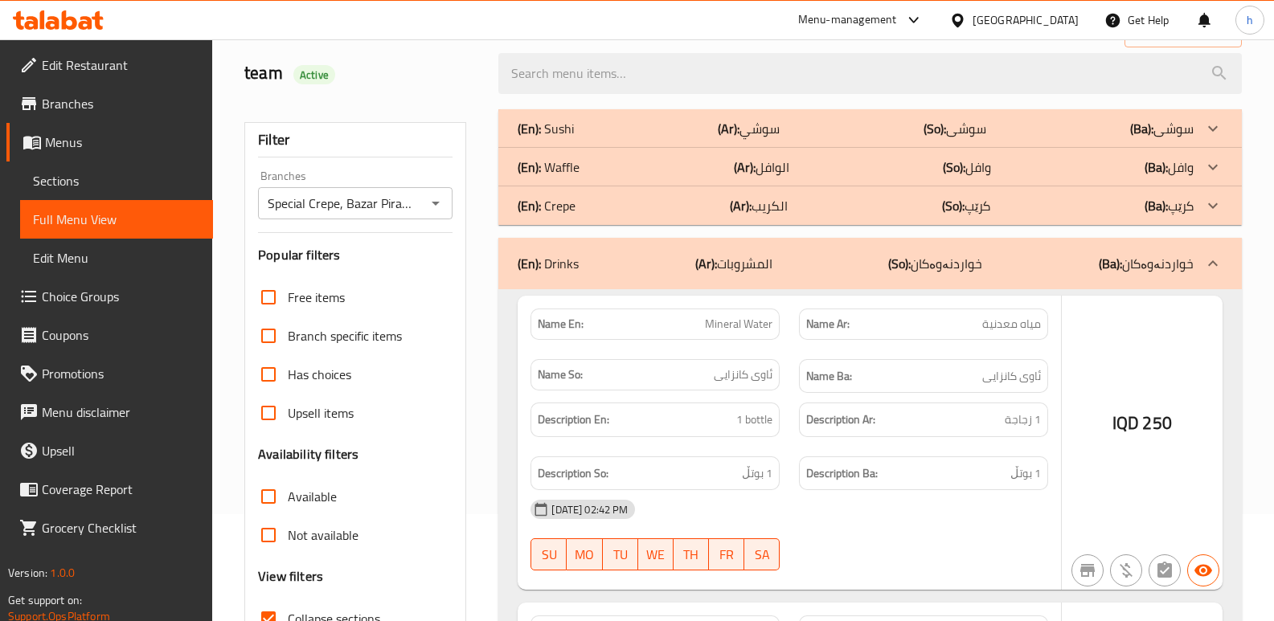
click at [599, 207] on div "(En): Crepe (Ar): الكريب (So): کرێپ (Ba): کرێپ" at bounding box center [856, 205] width 676 height 19
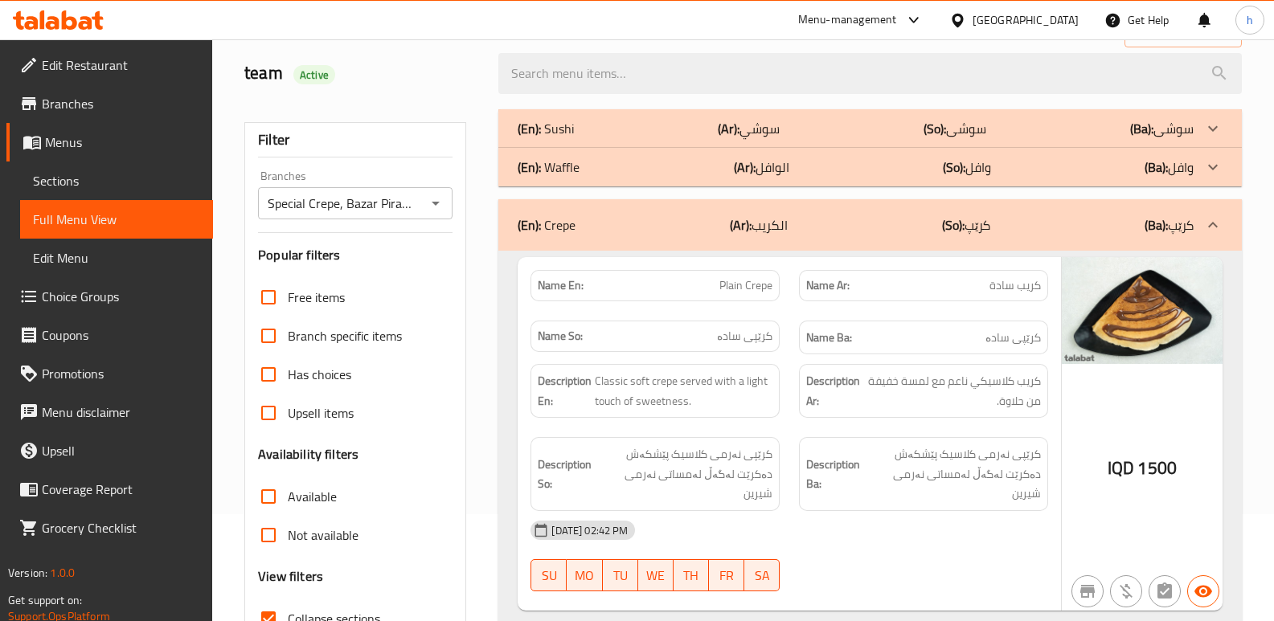
click at [603, 155] on div "(En): Waffle (Ar): الوافل (So): وافل (Ba): وافل" at bounding box center [870, 167] width 744 height 39
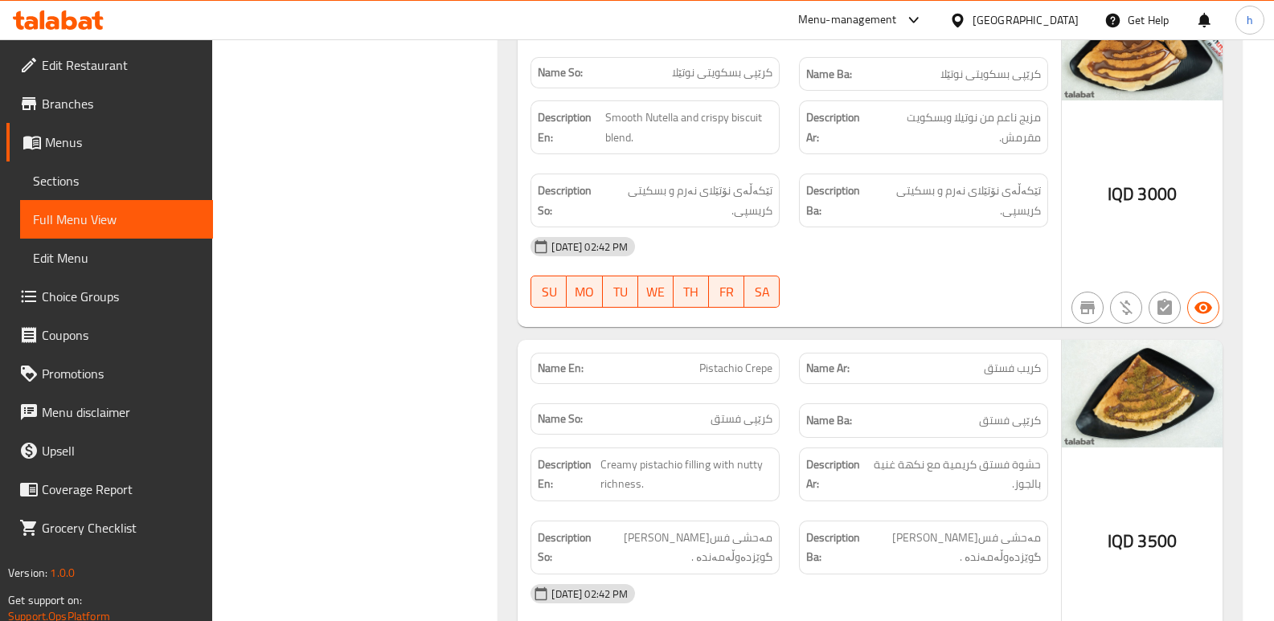
scroll to position [2539, 0]
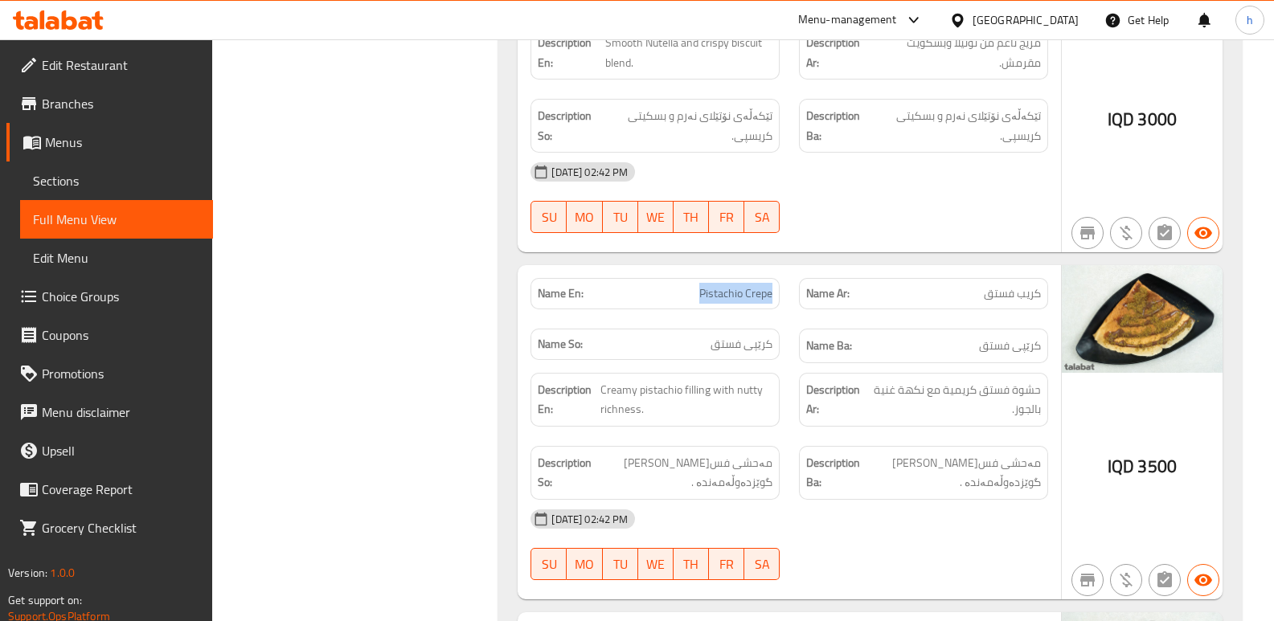
drag, startPoint x: 699, startPoint y: 270, endPoint x: 781, endPoint y: 267, distance: 82.9
click at [781, 268] on div "Name En: Pistachio Crepe" at bounding box center [655, 293] width 268 height 51
copy span "Pistachio Crepe"
click at [77, 182] on span "Sections" at bounding box center [116, 180] width 167 height 19
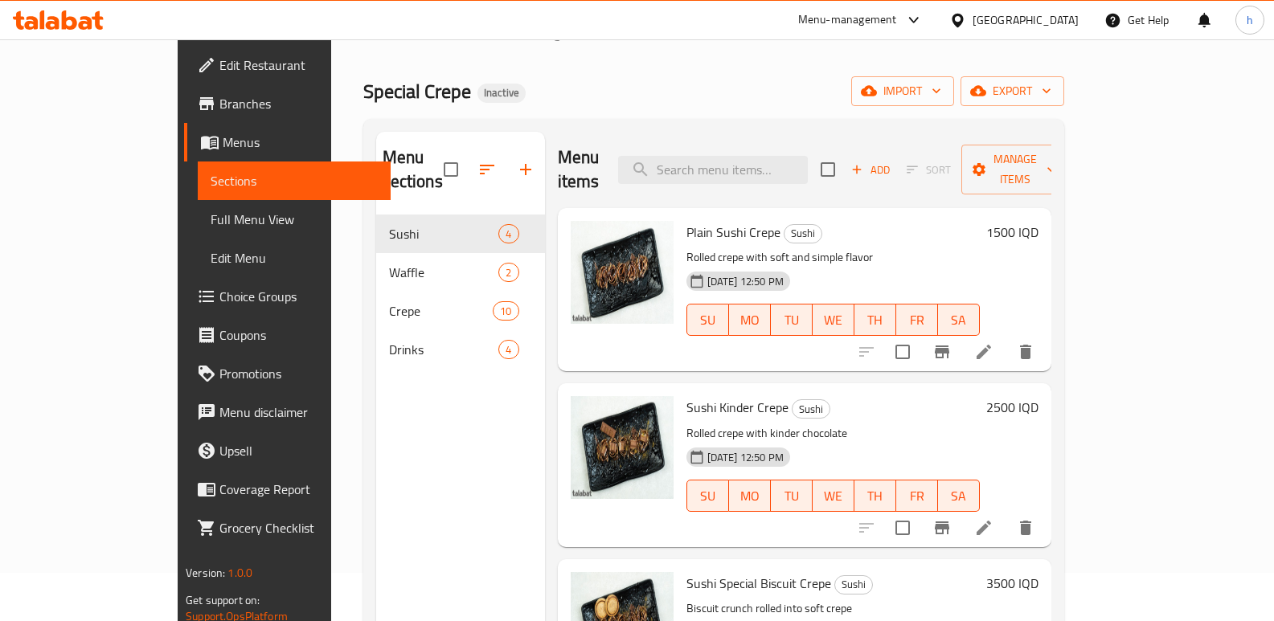
scroll to position [27, 0]
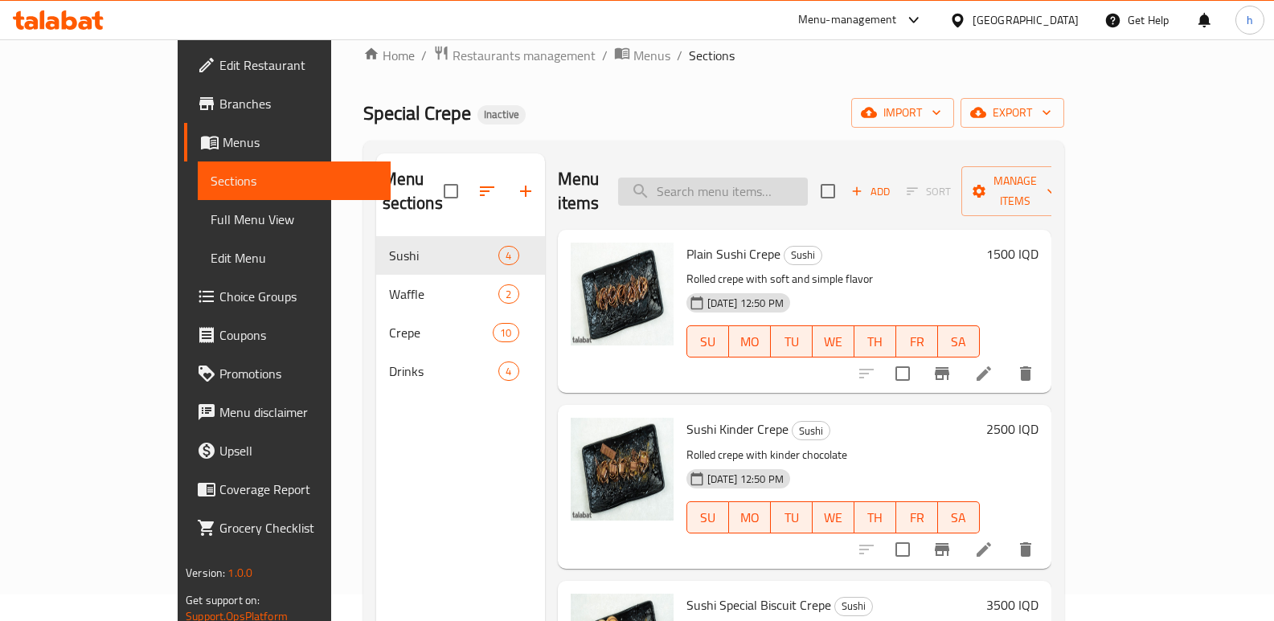
click at [794, 178] on input "search" at bounding box center [713, 192] width 190 height 28
paste input "Pistachio Crepe"
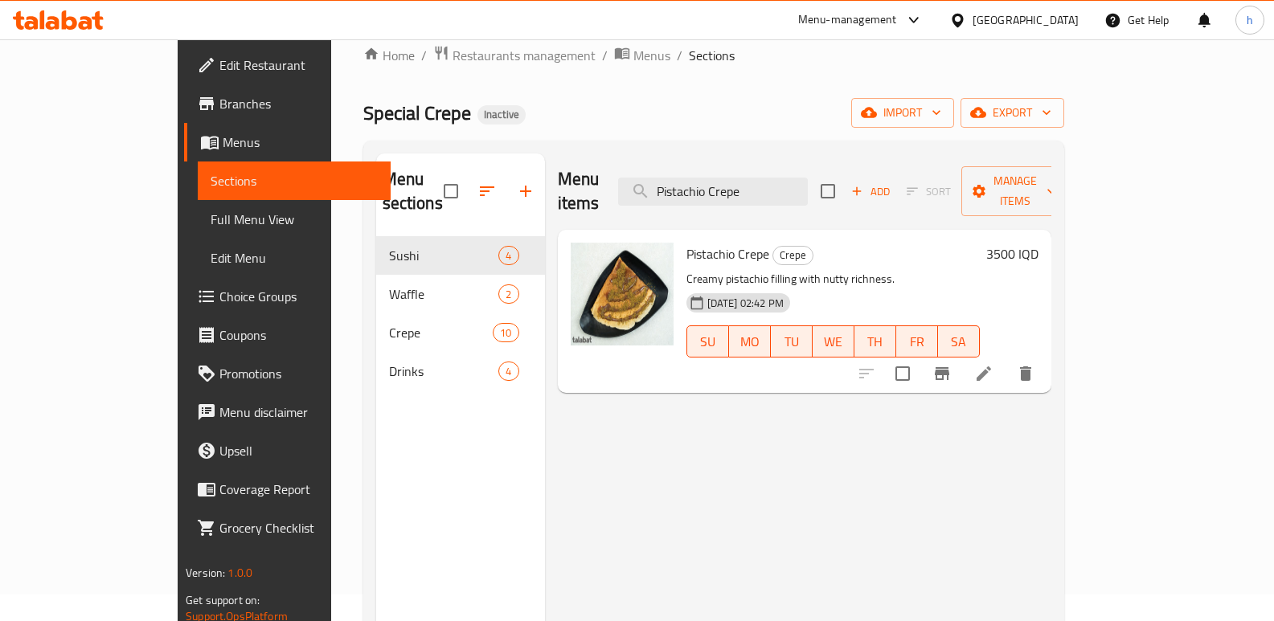
type input "Pistachio Crepe"
click at [994, 364] on icon at bounding box center [983, 373] width 19 height 19
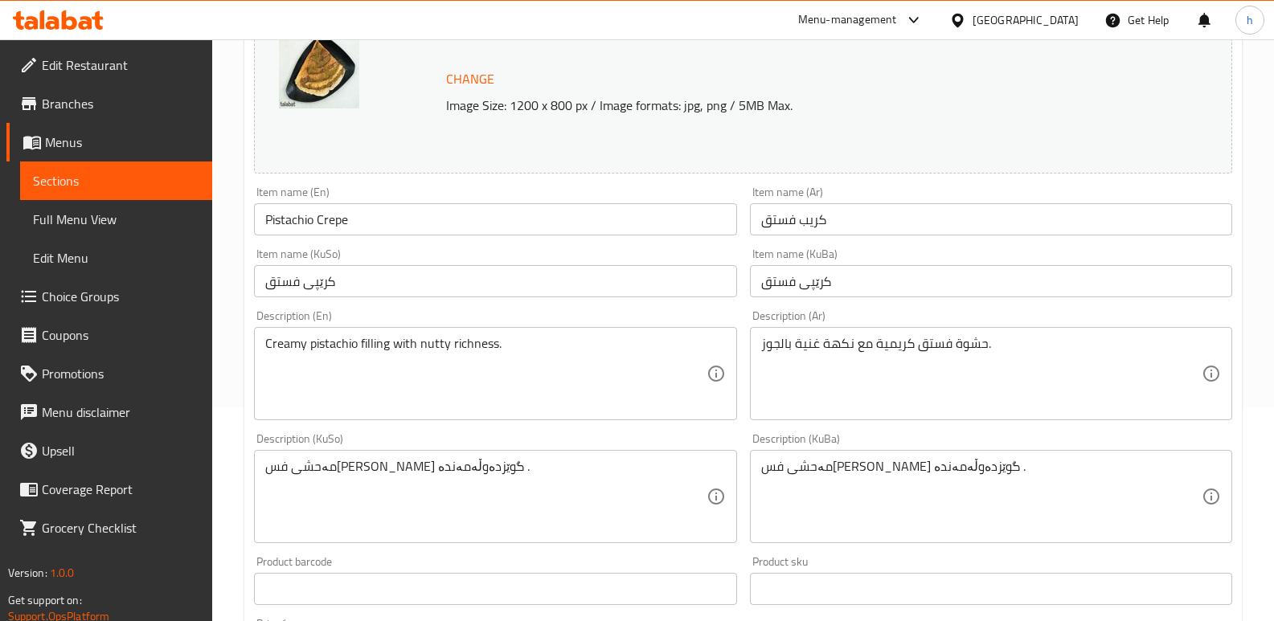
scroll to position [289, 0]
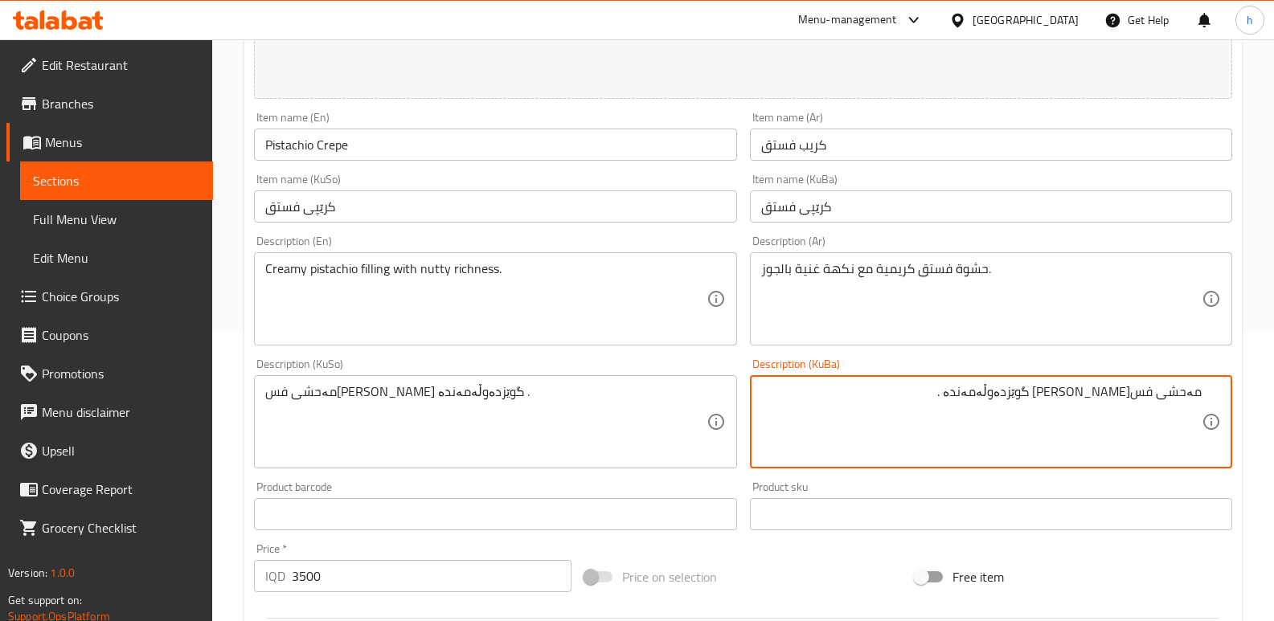
click at [1025, 395] on textarea "مەحشی فستقی کرێمدار بە گوێزدەوڵەمەندە ." at bounding box center [981, 422] width 441 height 76
click at [1035, 391] on textarea "مەحشی فستقی کرێمدار بە گوێزدەوڵەمەندە ." at bounding box center [981, 422] width 441 height 76
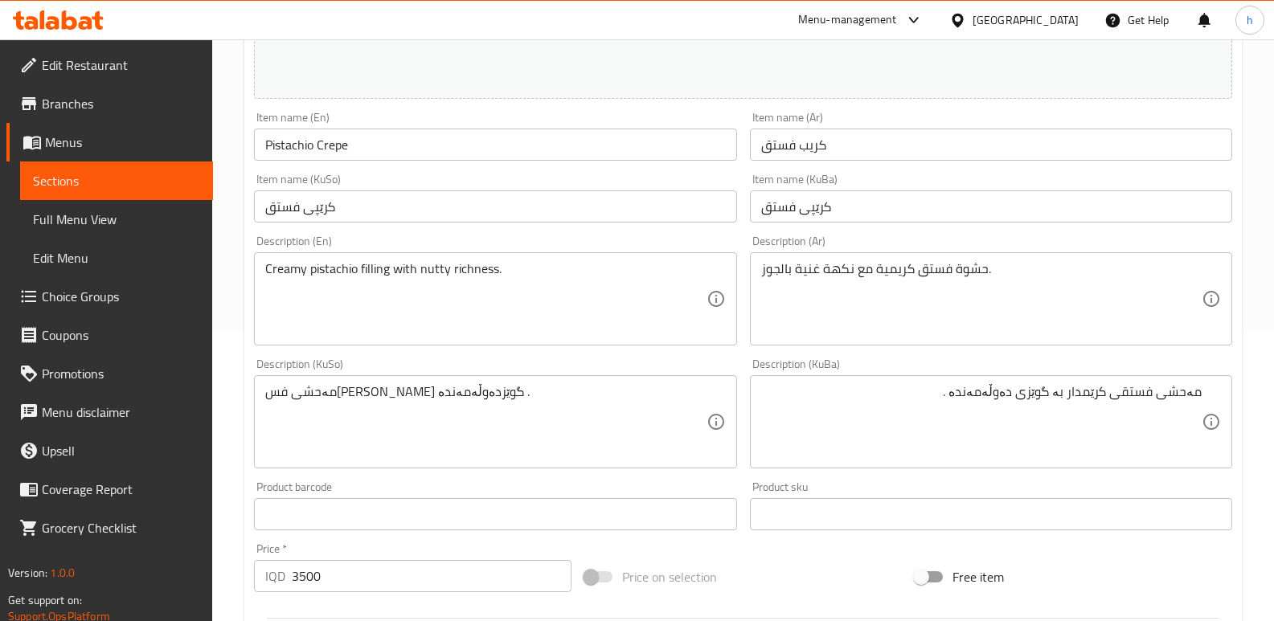
drag, startPoint x: 981, startPoint y: 385, endPoint x: 1219, endPoint y: 406, distance: 238.9
click at [1227, 404] on div "مەحشی فستقی کرێمدار بە گوێزی دەوڵەمەندە . Description (KuBa)" at bounding box center [991, 421] width 482 height 93
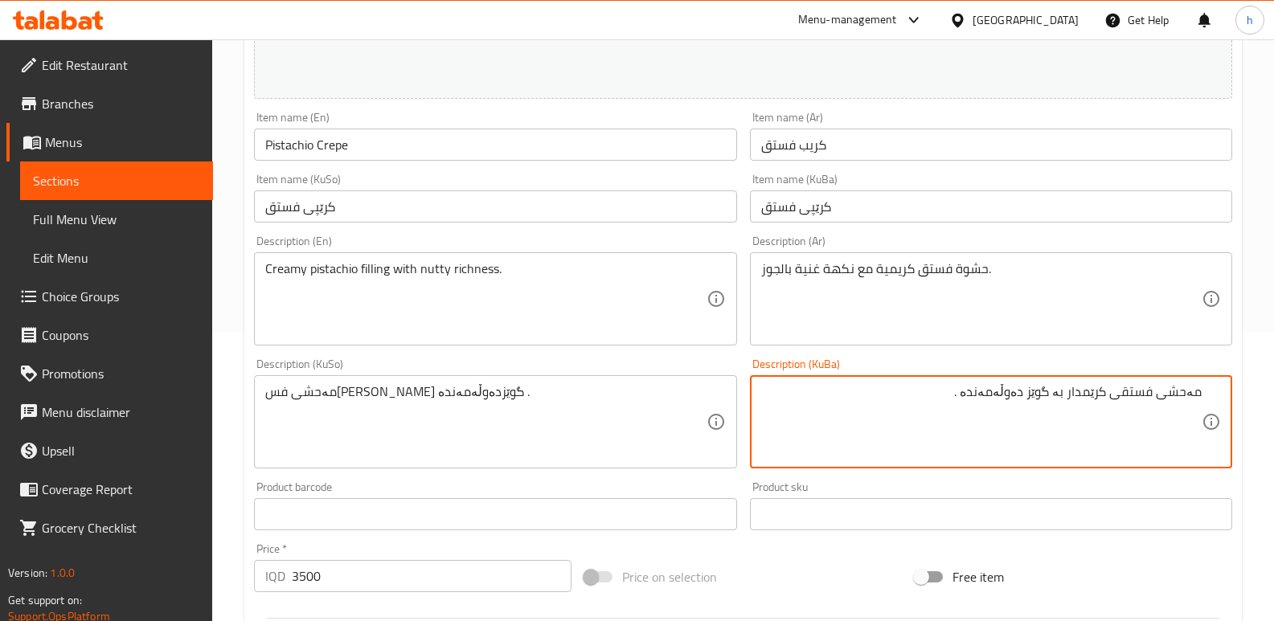
drag, startPoint x: 964, startPoint y: 391, endPoint x: 1138, endPoint y: 393, distance: 174.4
click at [1138, 393] on textarea "مەحشی فستقی کرێمدار بە گوێز دەوڵەمەندە ." at bounding box center [981, 422] width 441 height 76
type textarea "مەحشی فستقی کرێمدار بە گوێز دەوڵەمەندە ."
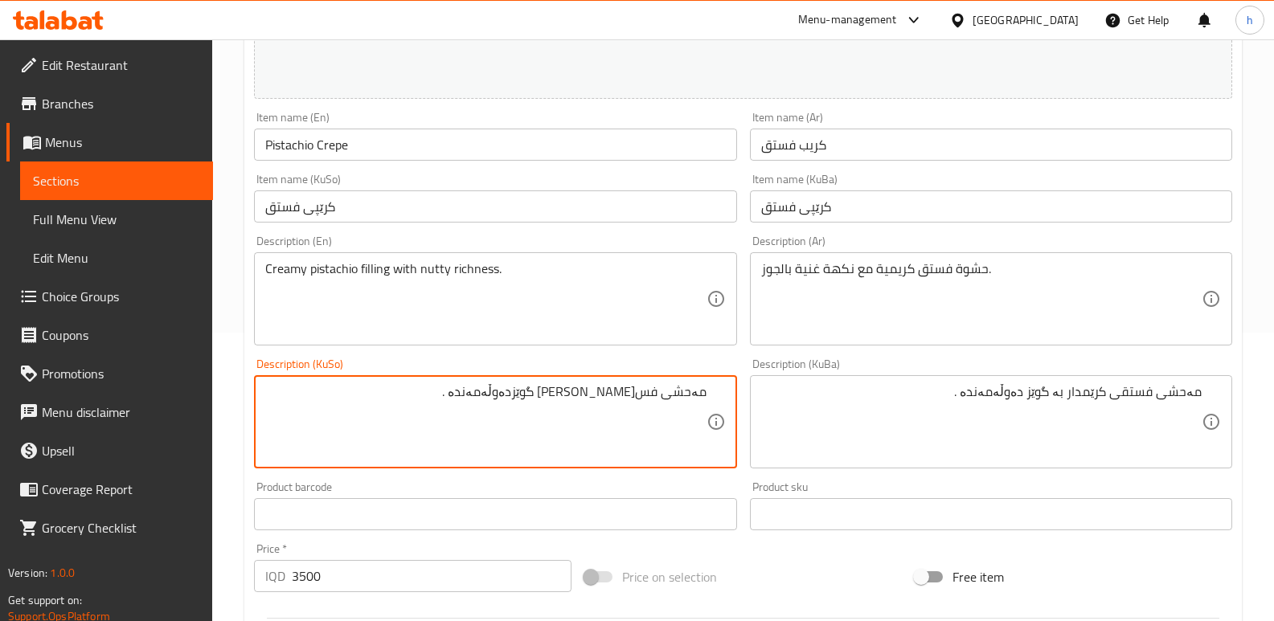
click at [539, 393] on textarea "مەحشی فستقی کرێمدار بە گوێزدەوڵەمەندە ." at bounding box center [485, 422] width 441 height 76
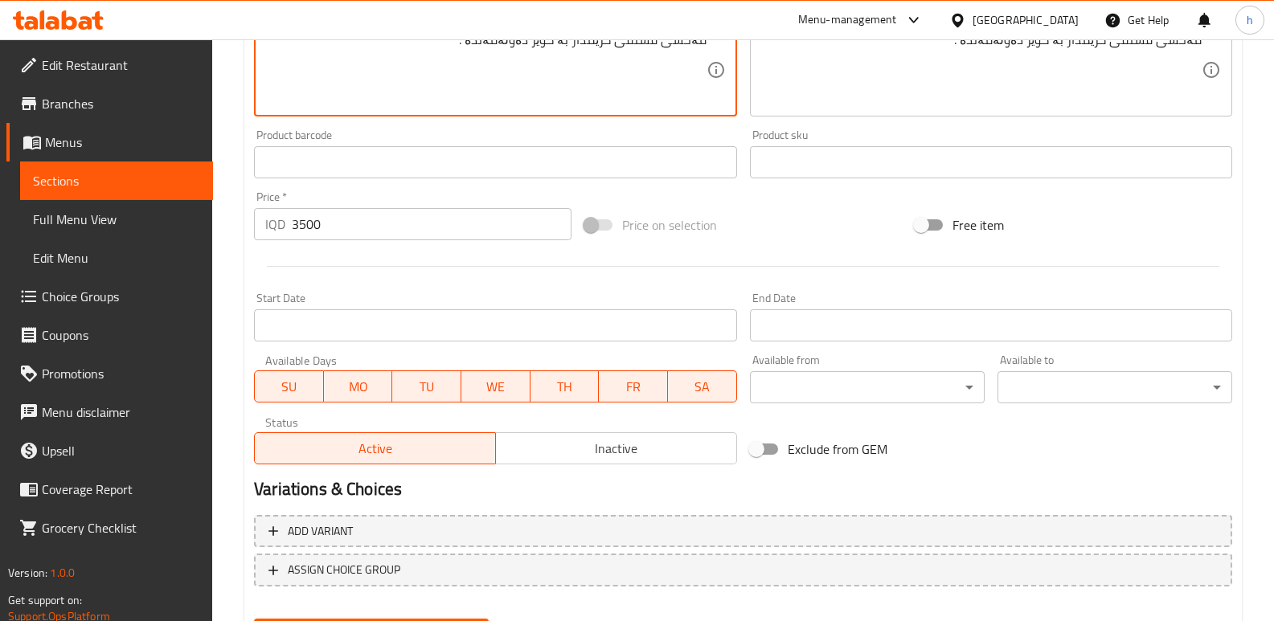
scroll to position [723, 0]
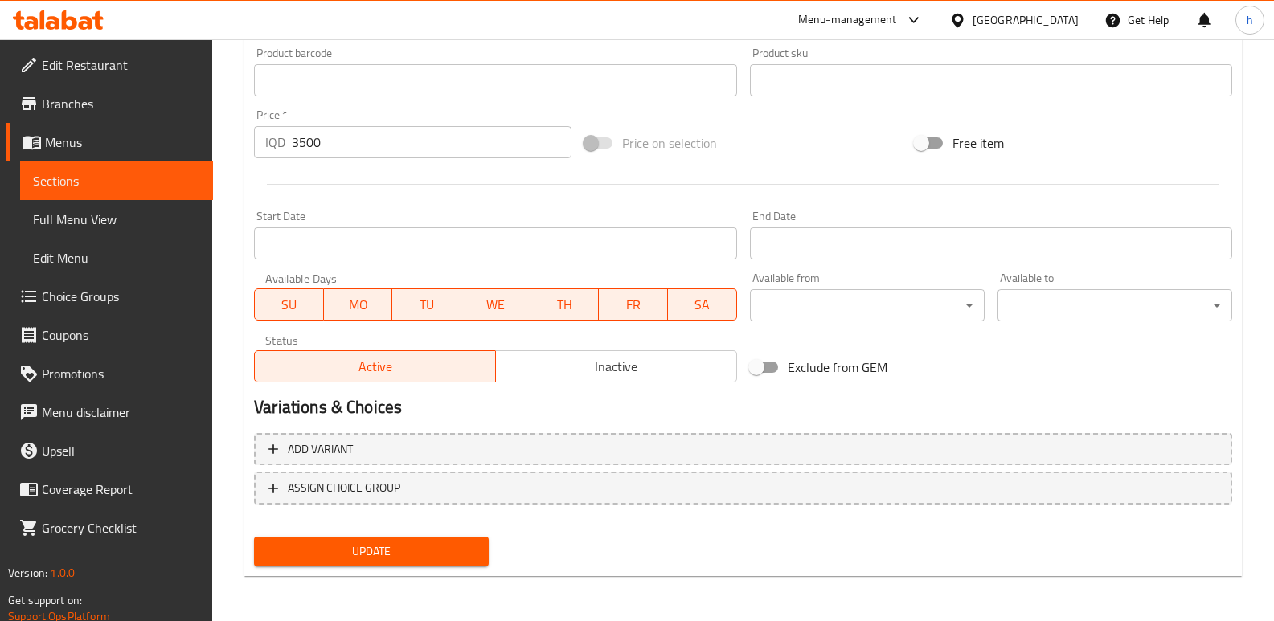
type textarea "مەحشی فستقی کرێمدار بە گوێز دەوڵەمەندە ."
click at [401, 551] on span "Update" at bounding box center [371, 552] width 209 height 20
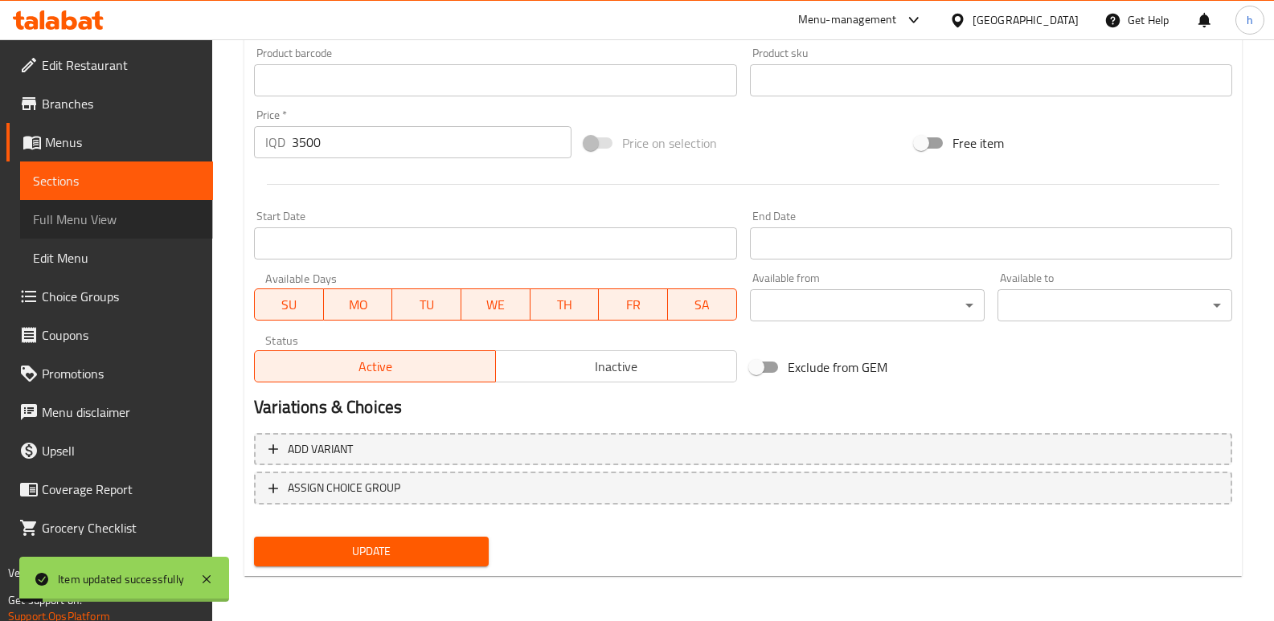
click at [84, 213] on span "Full Menu View" at bounding box center [116, 219] width 167 height 19
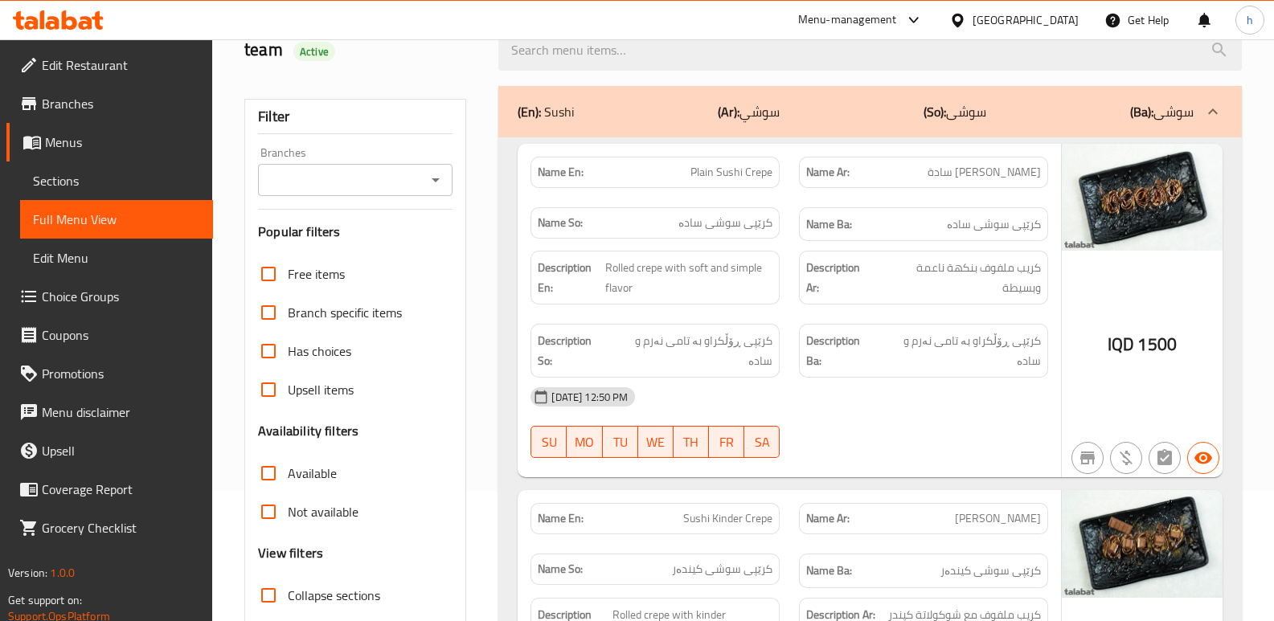
scroll to position [381, 0]
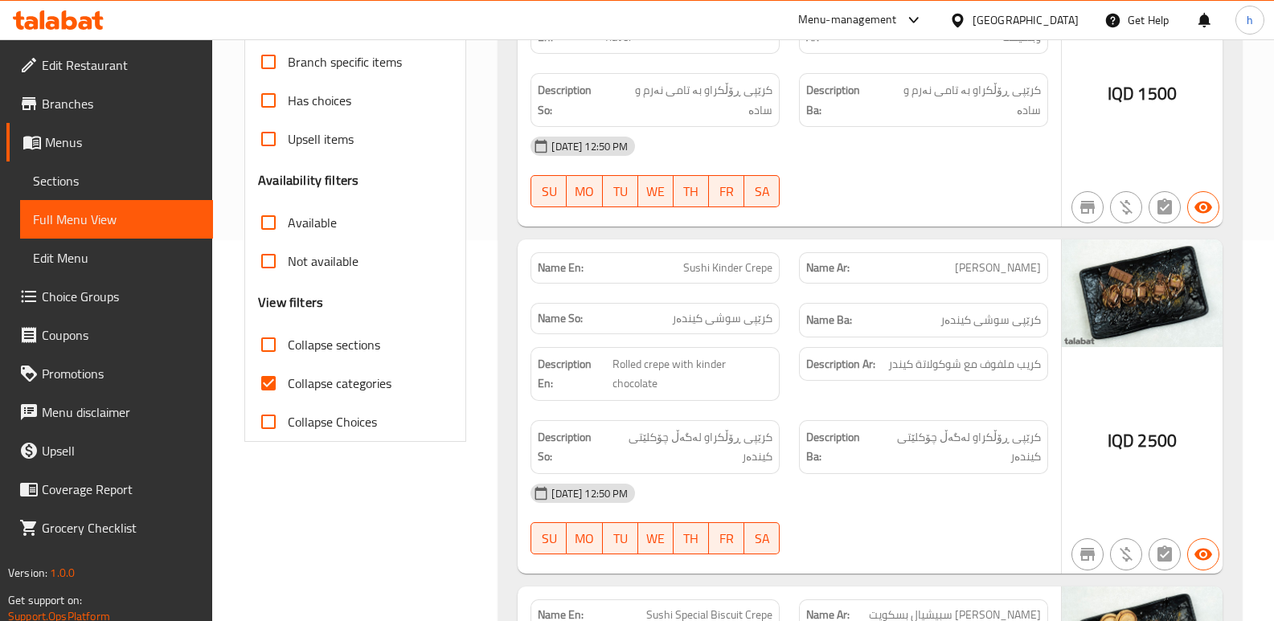
click at [273, 342] on input "Collapse sections" at bounding box center [268, 345] width 39 height 39
checkbox input "true"
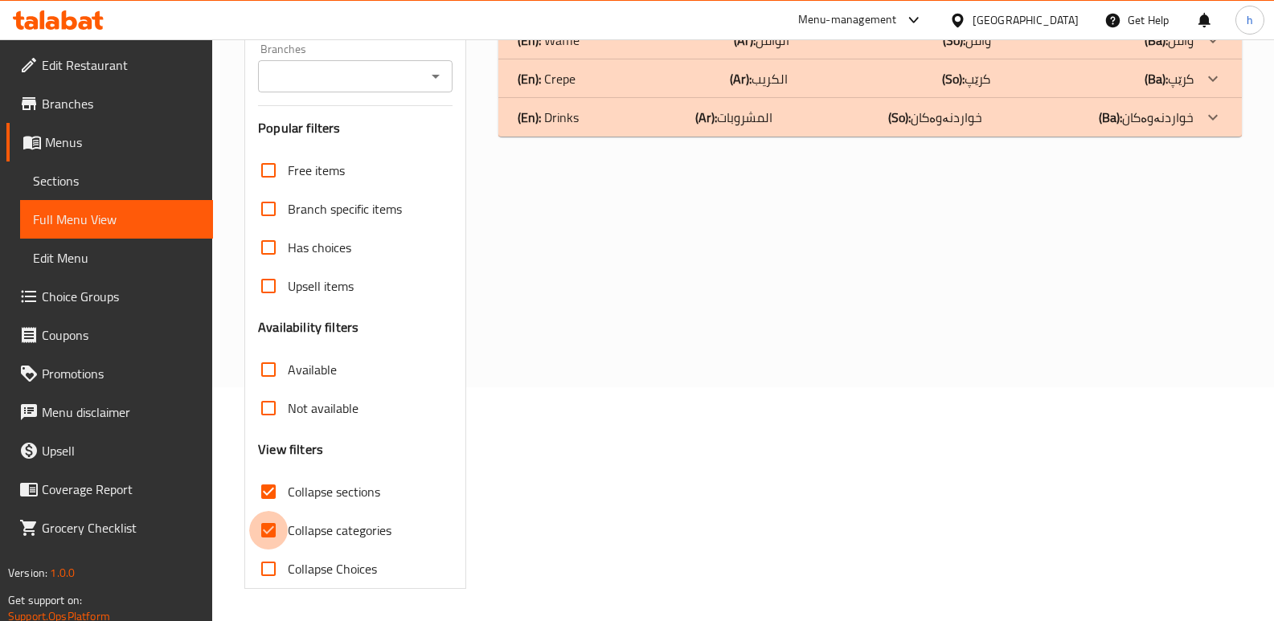
click at [277, 379] on div "Free items Branch specific items Has choices Upsell items Availability filters …" at bounding box center [355, 369] width 195 height 437
click at [272, 528] on input "Collapse categories" at bounding box center [268, 530] width 39 height 39
checkbox input "false"
click at [350, 63] on div "Branches" at bounding box center [355, 76] width 195 height 32
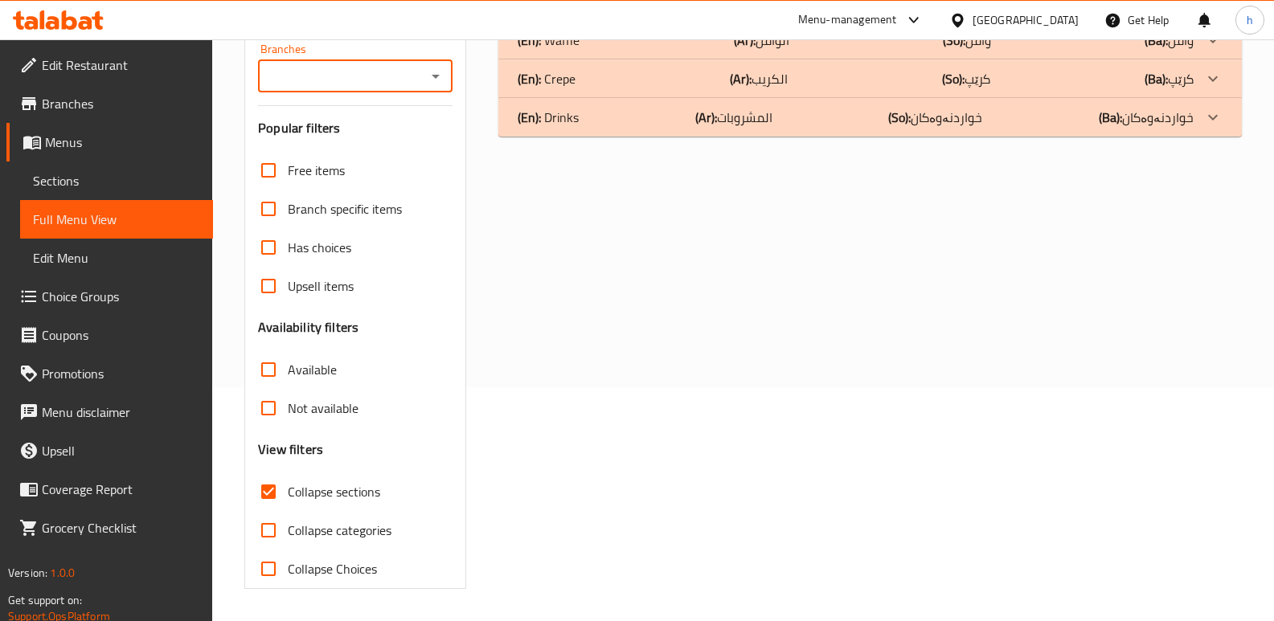
click at [363, 85] on input "Branches" at bounding box center [342, 76] width 158 height 23
click at [371, 138] on span "Special Crepe, Bazar Piramerd" at bounding box center [352, 145] width 162 height 19
type input "Special Crepe, Bazar Piramerd"
click at [707, 119] on b "(Ar):" at bounding box center [706, 117] width 22 height 24
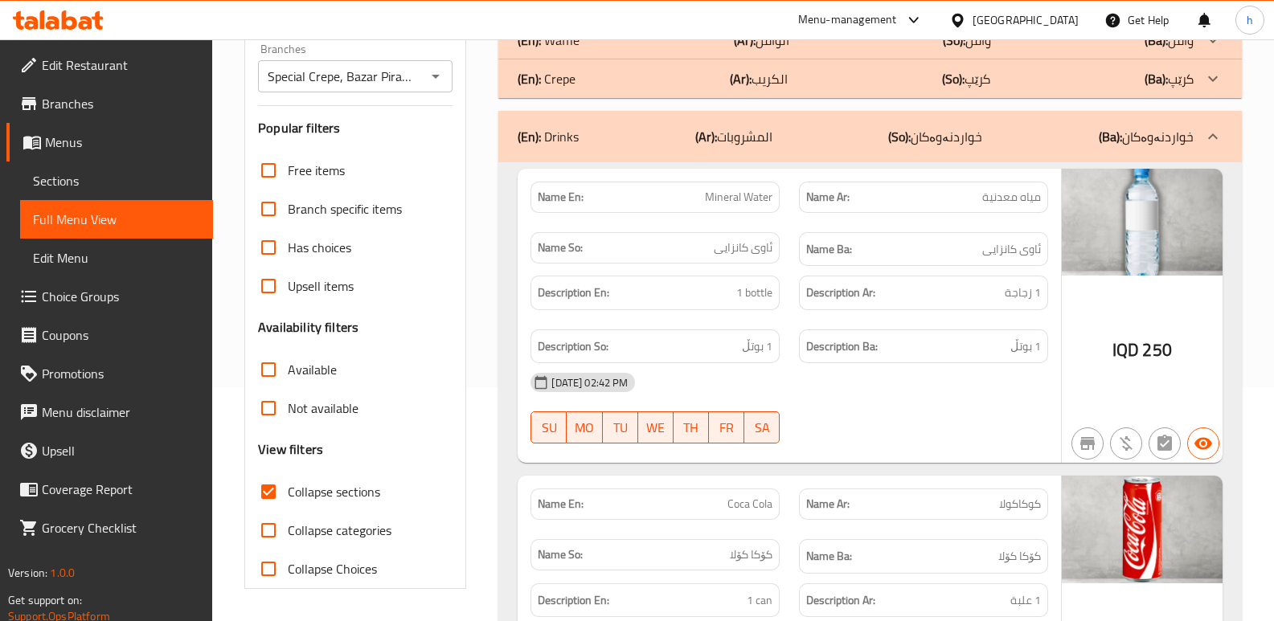
click at [692, 94] on div "(En): Crepe (Ar): الكريب (So): کرێپ (Ba): کرێپ" at bounding box center [870, 78] width 744 height 39
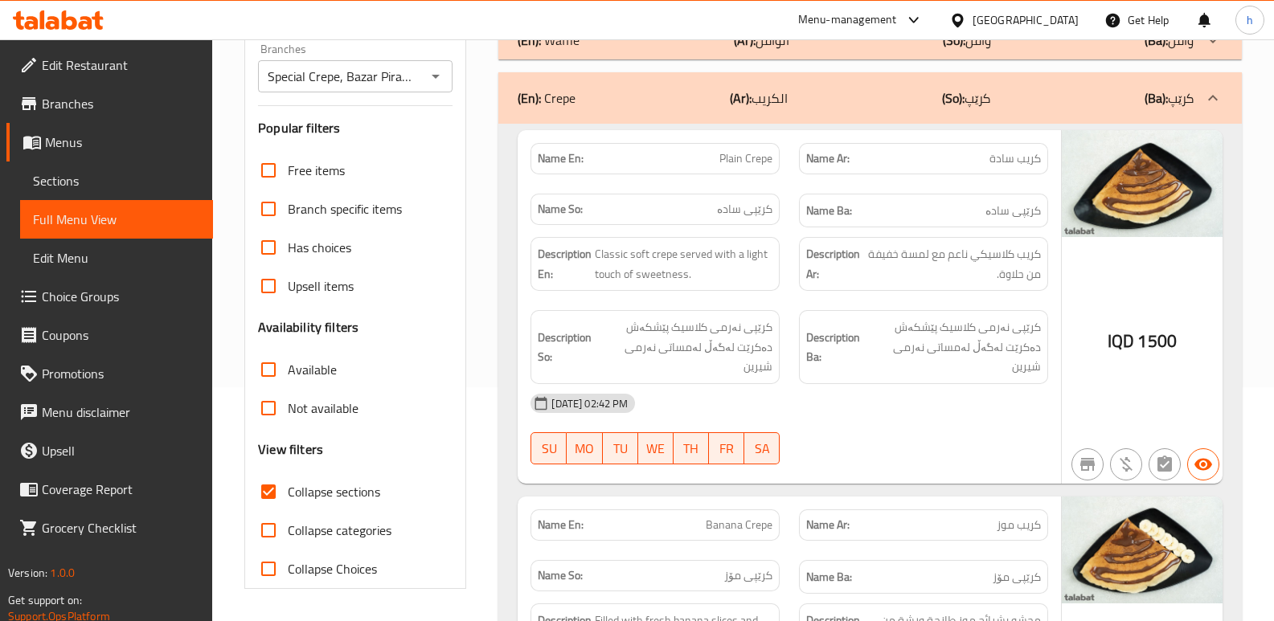
click at [693, 47] on div "(En): Waffle (Ar): الوافل (So): وافل (Ba): وافل" at bounding box center [856, 40] width 676 height 19
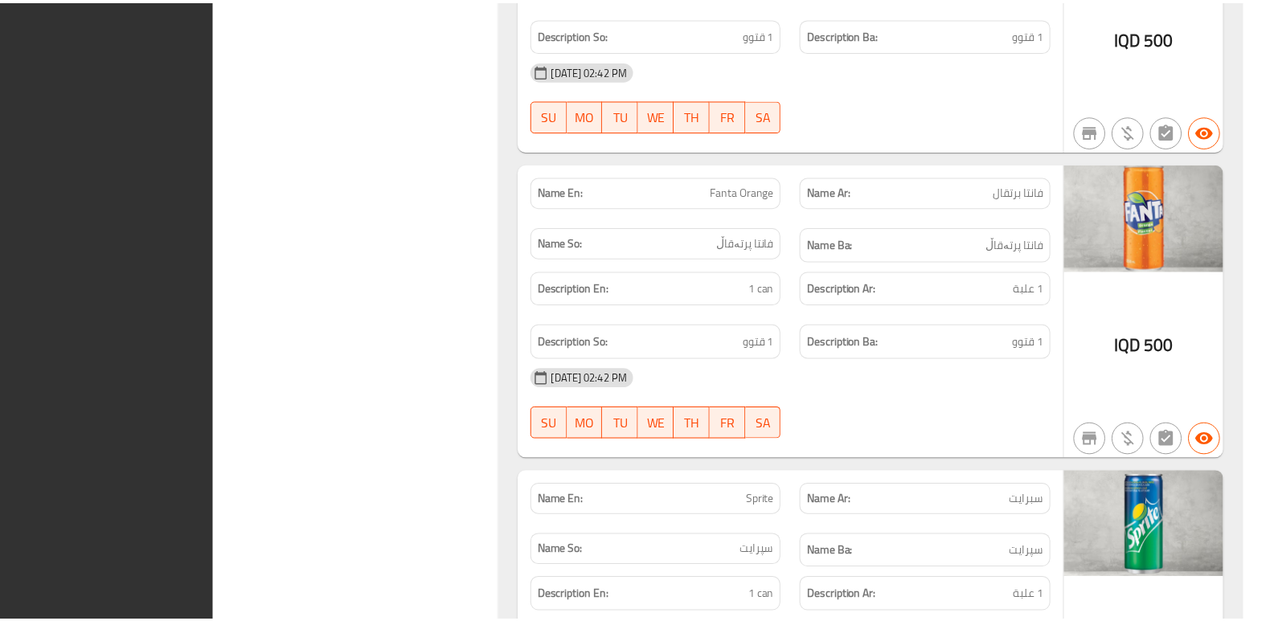
scroll to position [5707, 0]
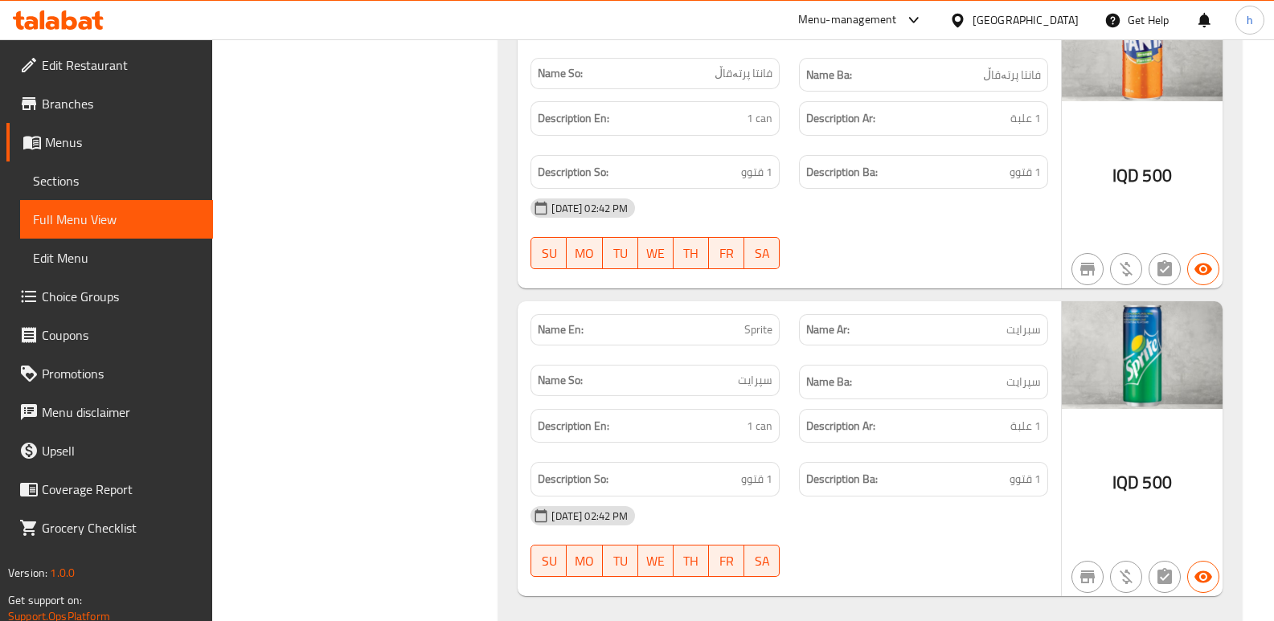
click at [104, 178] on span "Sections" at bounding box center [116, 180] width 167 height 19
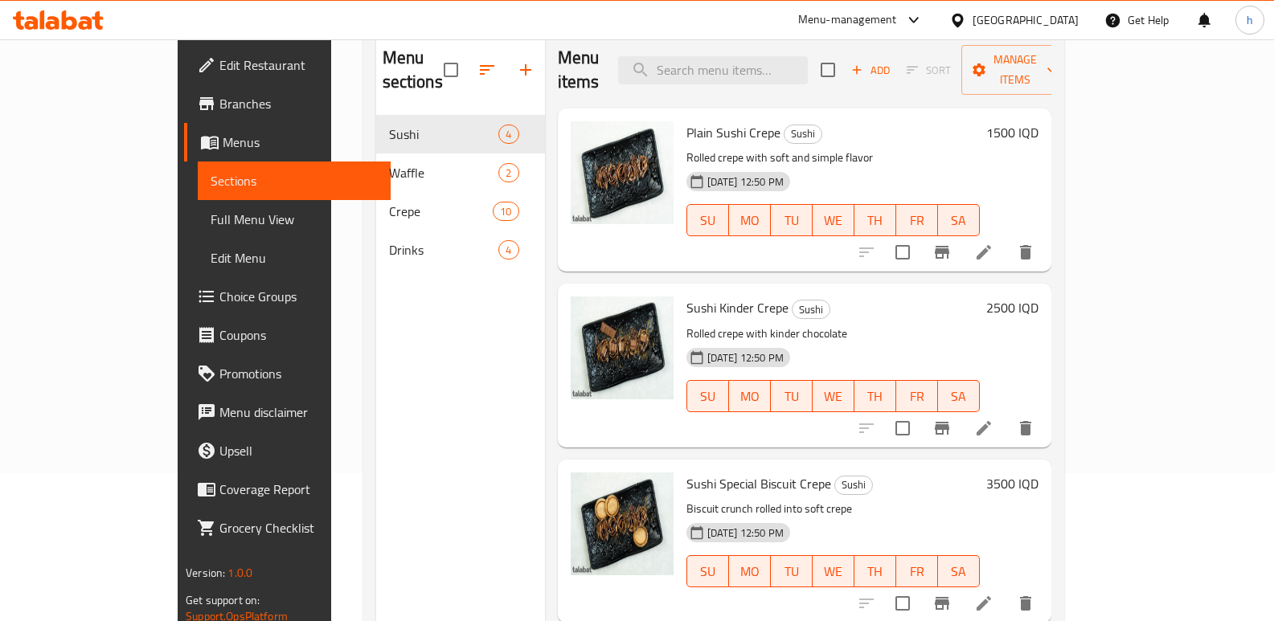
scroll to position [139, 0]
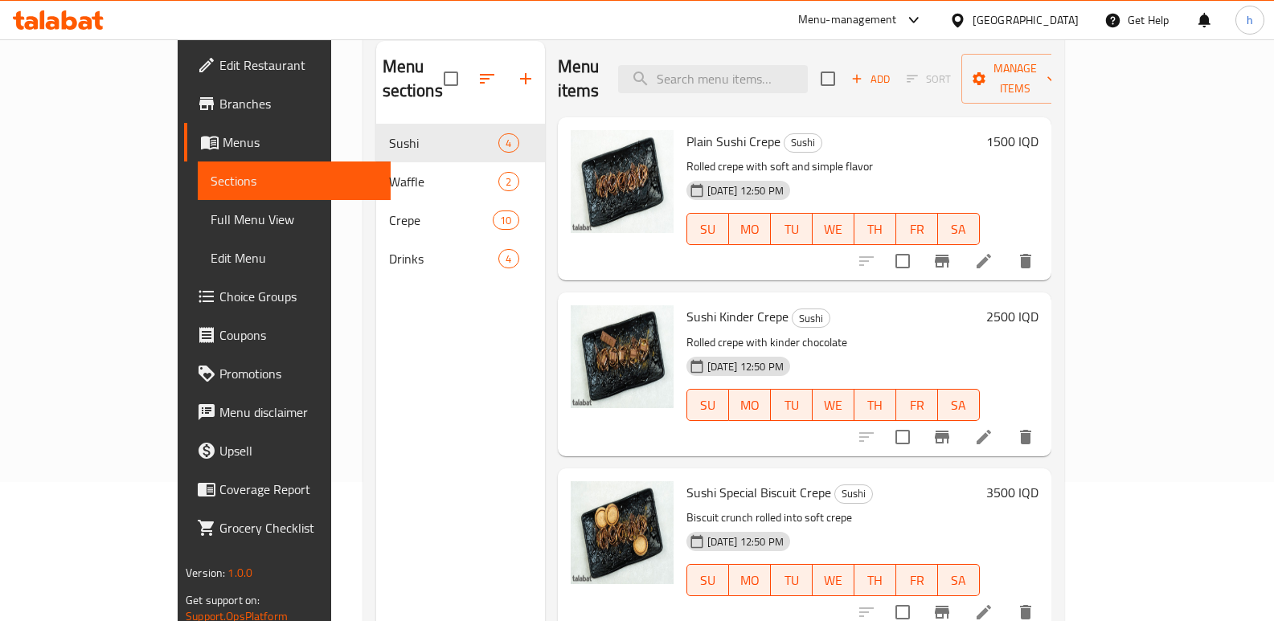
click at [211, 219] on span "Full Menu View" at bounding box center [294, 219] width 167 height 19
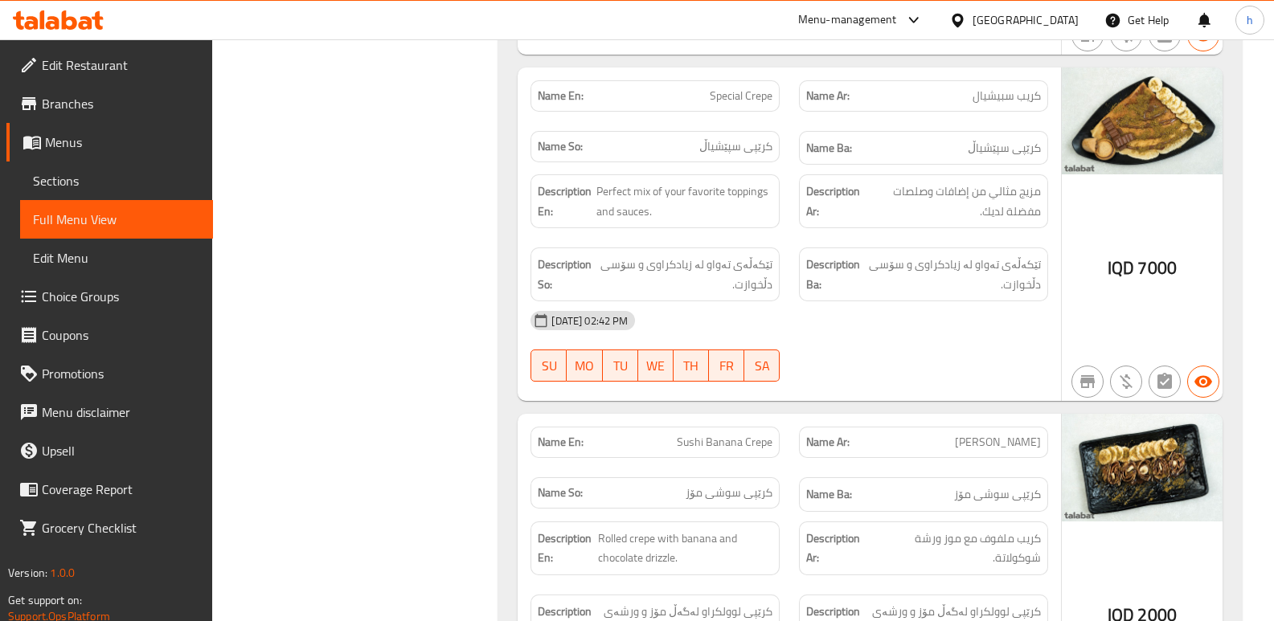
scroll to position [4640, 0]
